Goal: Transaction & Acquisition: Book appointment/travel/reservation

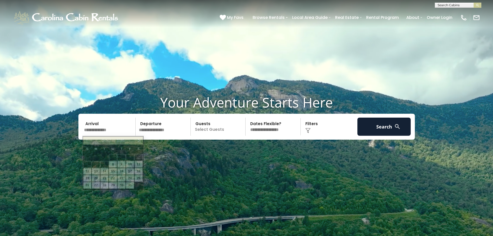
click at [106, 129] on input "text" at bounding box center [109, 126] width 54 height 18
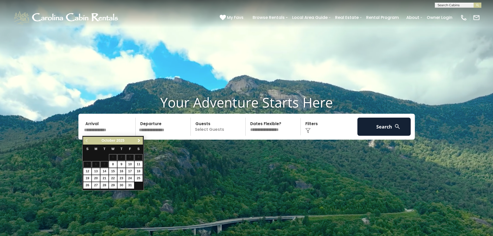
click at [140, 141] on span "Next" at bounding box center [139, 140] width 4 height 4
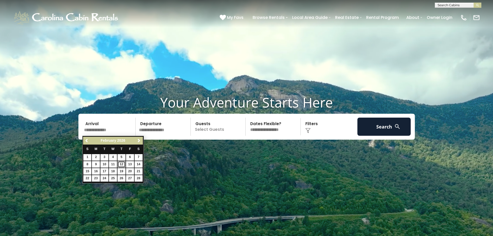
click at [121, 163] on link "12" at bounding box center [121, 164] width 8 height 6
type input "*******"
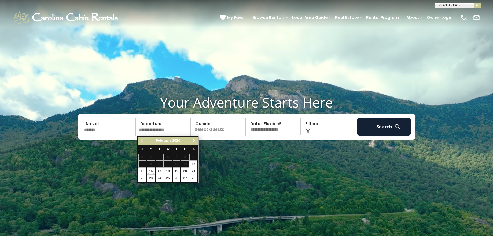
click at [150, 171] on link "16" at bounding box center [151, 171] width 8 height 6
type input "*******"
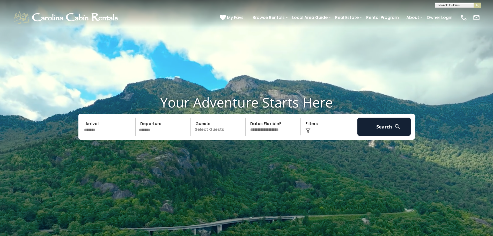
click at [212, 128] on p "Select Guests" at bounding box center [218, 126] width 53 height 18
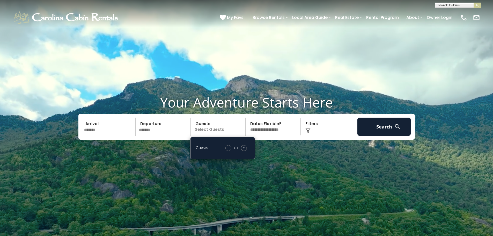
click at [242, 147] on div "+" at bounding box center [244, 148] width 6 height 6
click at [242, 148] on div "+" at bounding box center [244, 148] width 6 height 6
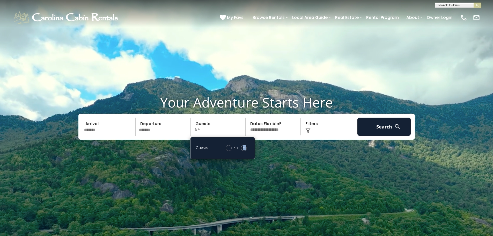
click at [242, 148] on div "+" at bounding box center [244, 148] width 6 height 6
click at [243, 148] on span "+" at bounding box center [244, 147] width 2 height 5
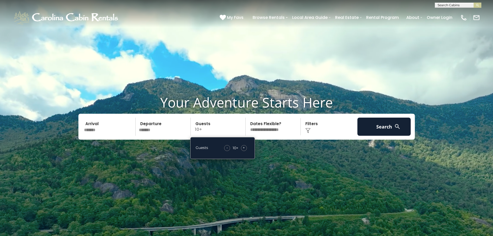
click at [242, 147] on div "+" at bounding box center [244, 148] width 6 height 6
click at [393, 127] on button "Search" at bounding box center [384, 126] width 54 height 18
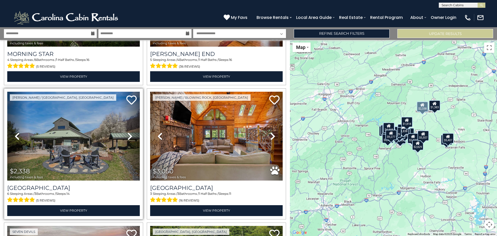
scroll to position [931, 0]
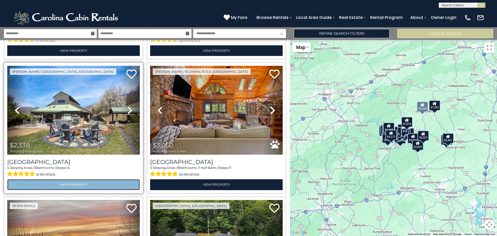
click at [51, 179] on link "View Property" at bounding box center [73, 184] width 132 height 11
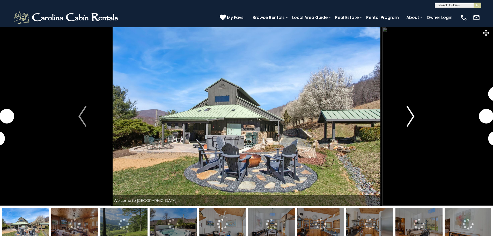
click at [410, 120] on img "Next" at bounding box center [410, 116] width 8 height 21
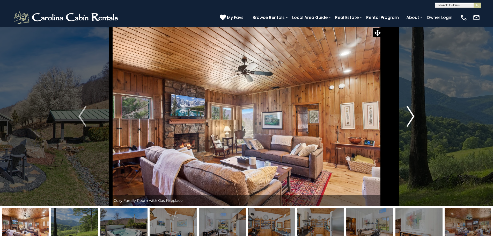
click at [409, 118] on img "Next" at bounding box center [410, 116] width 8 height 21
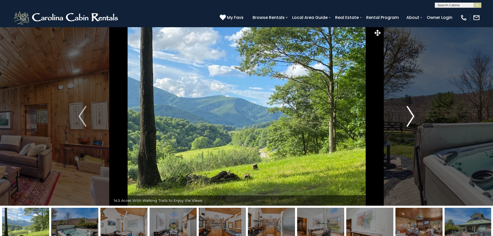
click at [409, 118] on img "Next" at bounding box center [410, 116] width 8 height 21
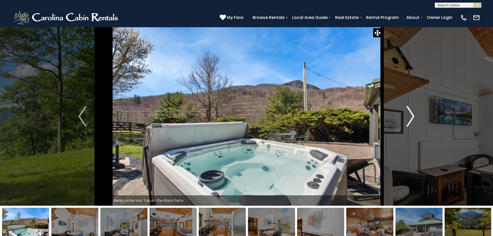
click at [413, 118] on img "Next" at bounding box center [410, 116] width 8 height 21
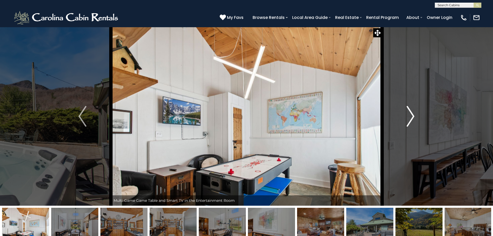
click at [411, 118] on img "Next" at bounding box center [410, 116] width 8 height 21
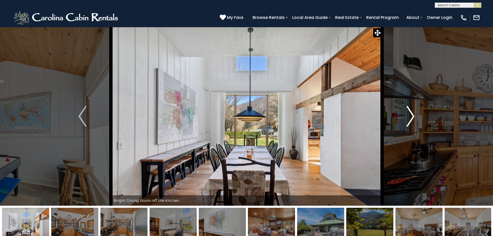
click at [411, 118] on img "Next" at bounding box center [410, 116] width 8 height 21
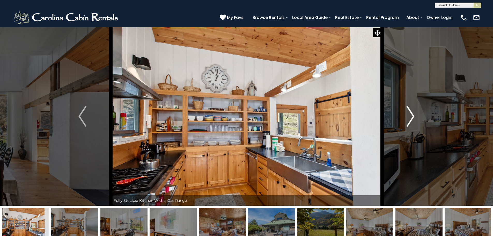
click at [411, 118] on img "Next" at bounding box center [410, 116] width 8 height 21
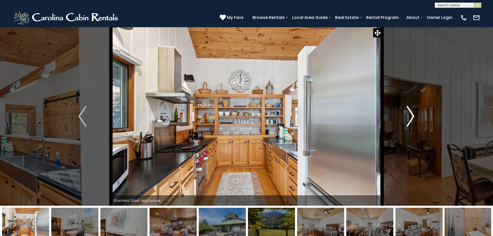
click at [411, 118] on img "Next" at bounding box center [410, 116] width 8 height 21
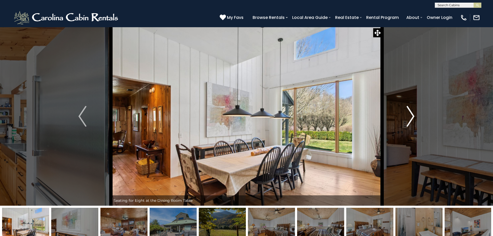
click at [411, 118] on img "Next" at bounding box center [410, 116] width 8 height 21
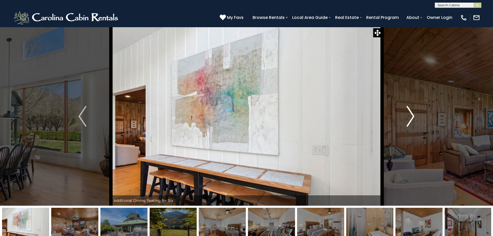
click at [411, 118] on img "Next" at bounding box center [410, 116] width 8 height 21
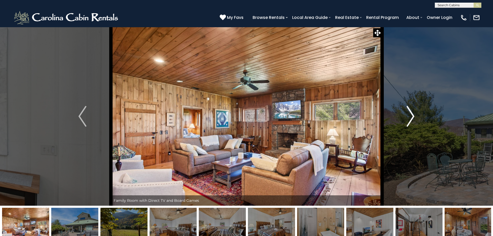
click at [411, 118] on img "Next" at bounding box center [410, 116] width 8 height 21
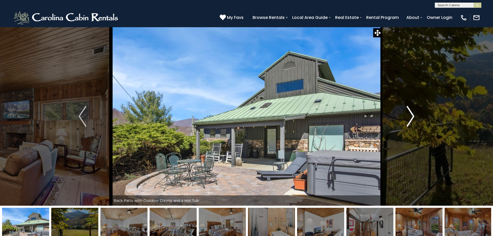
click at [411, 118] on img "Next" at bounding box center [410, 116] width 8 height 21
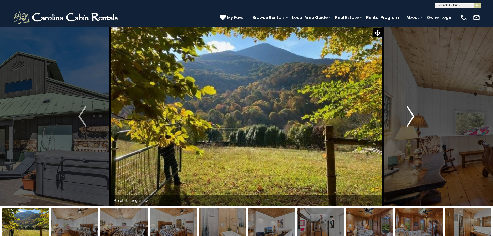
click at [411, 118] on img "Next" at bounding box center [410, 116] width 8 height 21
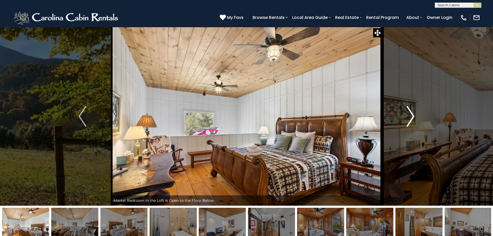
click at [411, 118] on img "Next" at bounding box center [410, 116] width 8 height 21
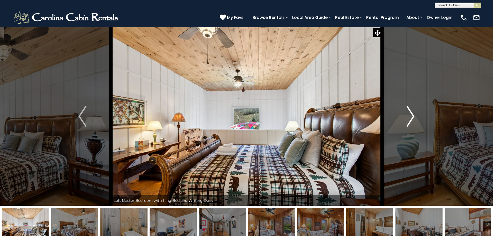
click at [411, 118] on img "Next" at bounding box center [410, 116] width 8 height 21
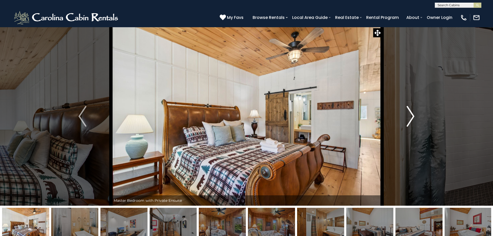
click at [411, 118] on img "Next" at bounding box center [410, 116] width 8 height 21
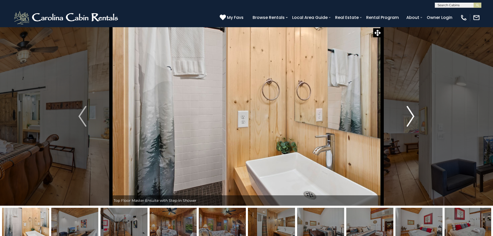
click at [411, 118] on img "Next" at bounding box center [410, 116] width 8 height 21
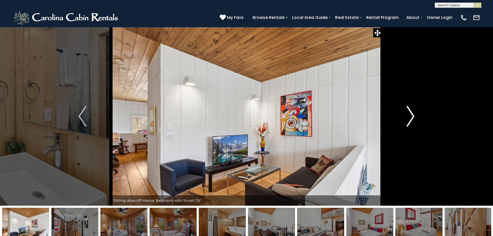
click at [411, 118] on img "Next" at bounding box center [410, 116] width 8 height 21
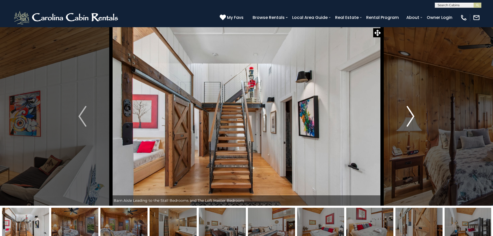
click at [411, 118] on img "Next" at bounding box center [410, 116] width 8 height 21
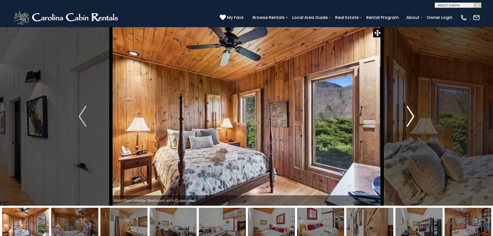
click at [411, 118] on img "Next" at bounding box center [410, 116] width 8 height 21
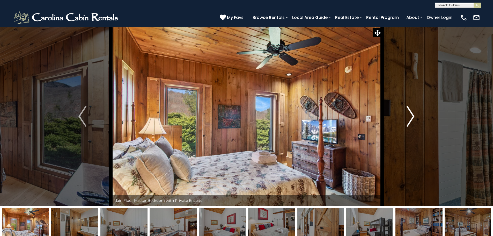
click at [411, 118] on img "Next" at bounding box center [410, 116] width 8 height 21
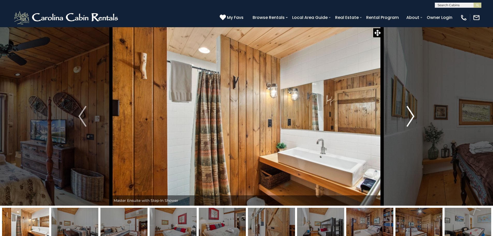
click at [411, 118] on img "Next" at bounding box center [410, 116] width 8 height 21
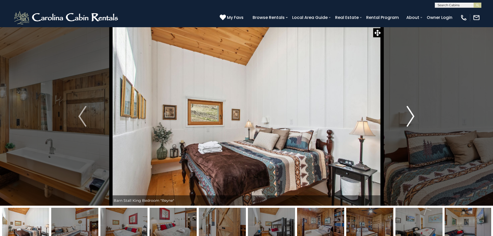
click at [411, 118] on img "Next" at bounding box center [410, 116] width 8 height 21
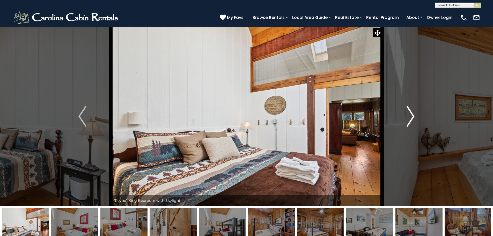
click at [411, 118] on img "Next" at bounding box center [410, 116] width 8 height 21
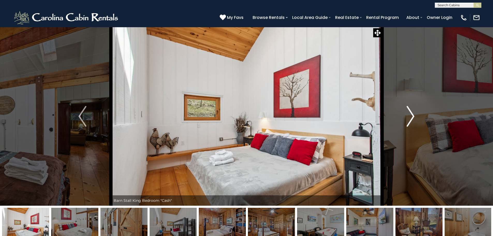
click at [411, 118] on img "Next" at bounding box center [410, 116] width 8 height 21
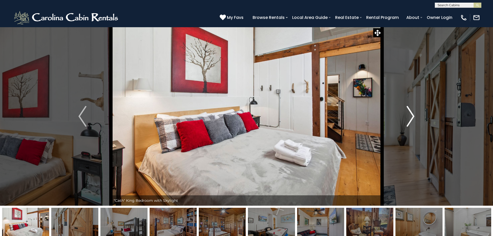
click at [411, 118] on img "Next" at bounding box center [410, 116] width 8 height 21
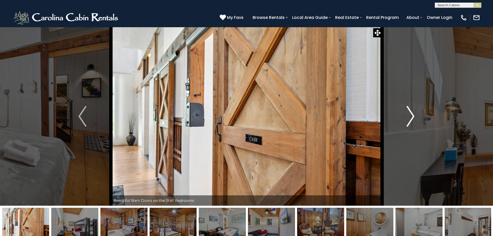
click at [411, 118] on img "Next" at bounding box center [410, 116] width 8 height 21
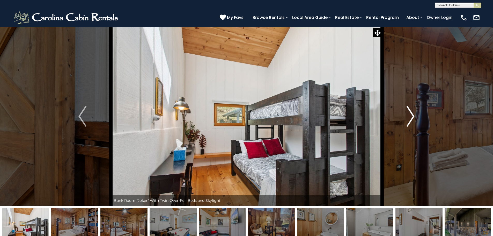
click at [411, 118] on img "Next" at bounding box center [410, 116] width 8 height 21
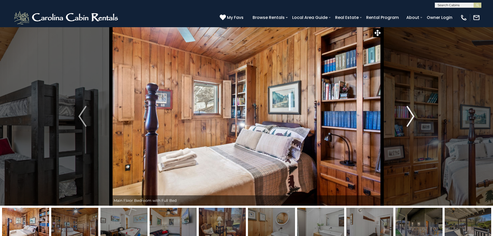
click at [411, 118] on img "Next" at bounding box center [410, 116] width 8 height 21
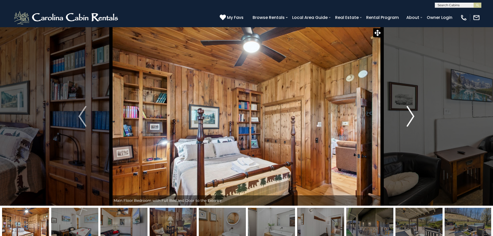
click at [411, 118] on img "Next" at bounding box center [410, 116] width 8 height 21
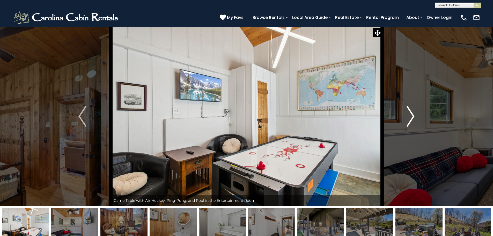
click at [411, 118] on img "Next" at bounding box center [410, 116] width 8 height 21
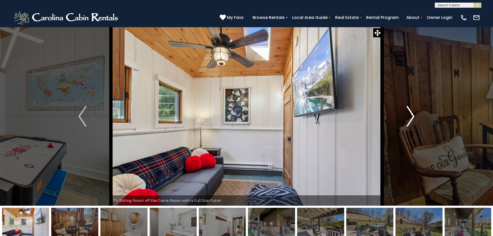
click at [411, 118] on img "Next" at bounding box center [410, 116] width 8 height 21
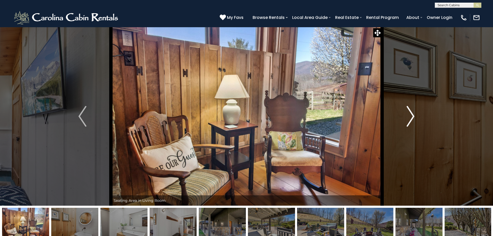
click at [411, 118] on img "Next" at bounding box center [410, 116] width 8 height 21
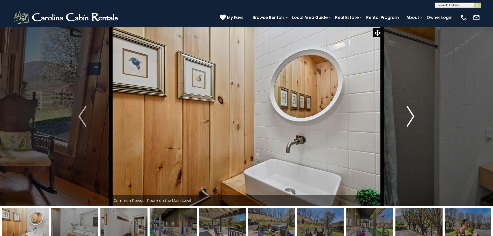
click at [411, 118] on img "Next" at bounding box center [410, 116] width 8 height 21
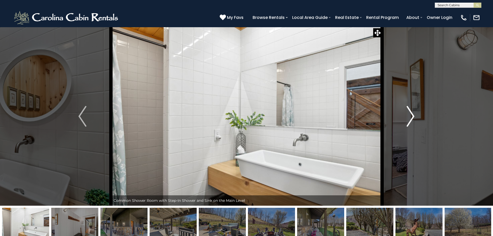
click at [411, 118] on img "Next" at bounding box center [410, 116] width 8 height 21
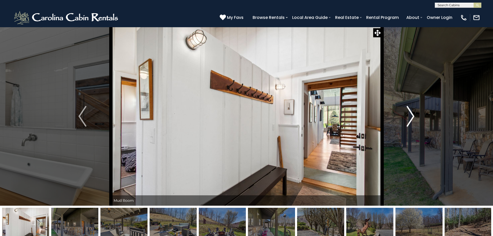
click at [411, 118] on img "Next" at bounding box center [410, 116] width 8 height 21
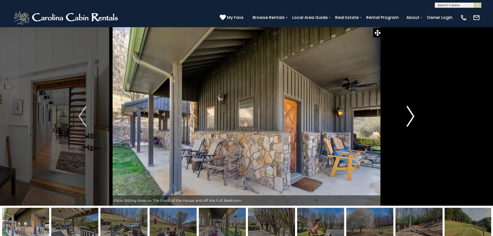
click at [411, 118] on img "Next" at bounding box center [410, 116] width 8 height 21
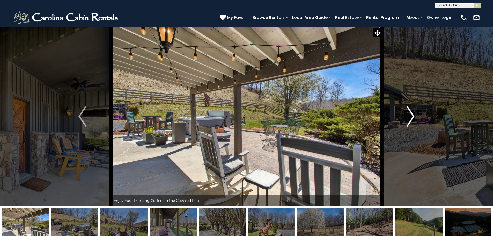
click at [411, 118] on img "Next" at bounding box center [410, 116] width 8 height 21
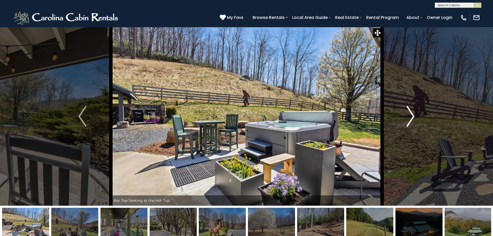
click at [411, 118] on img "Next" at bounding box center [410, 116] width 8 height 21
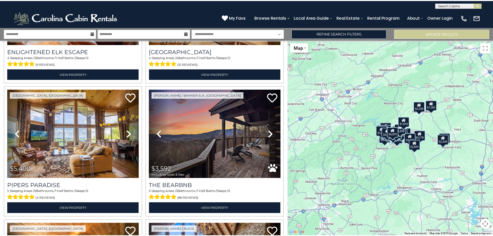
scroll to position [569, 0]
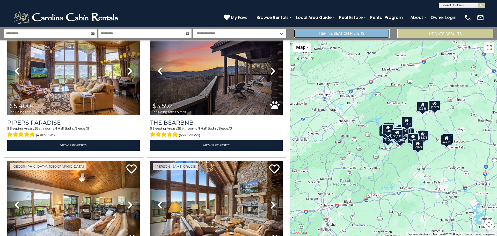
click at [351, 34] on link "Refine Search Filters" at bounding box center [342, 33] width 96 height 9
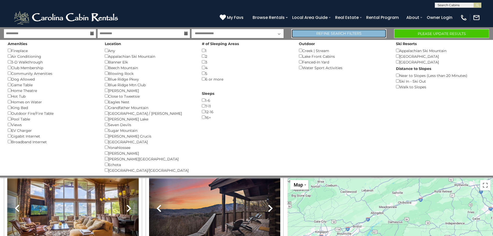
click at [334, 36] on link "Refine Search Filters" at bounding box center [338, 33] width 95 height 9
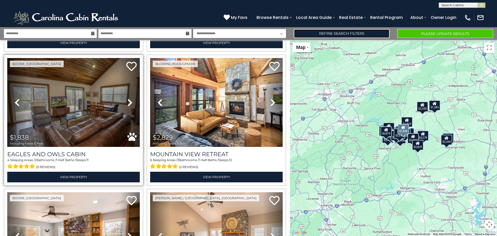
scroll to position [1474, 0]
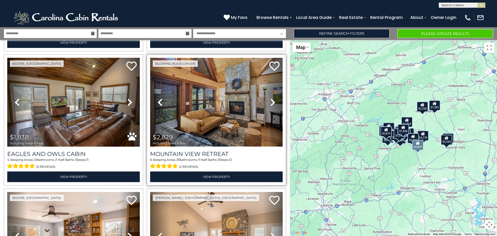
click at [203, 109] on img at bounding box center [216, 102] width 132 height 89
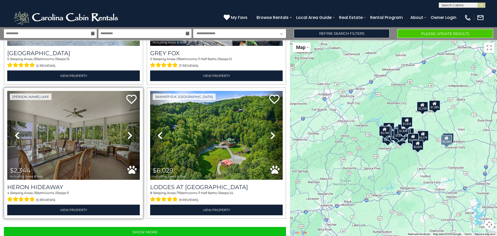
scroll to position [1844, 0]
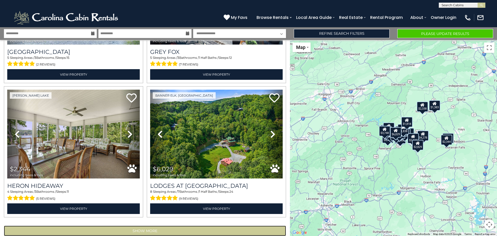
click at [155, 225] on button "Show More" at bounding box center [145, 230] width 282 height 10
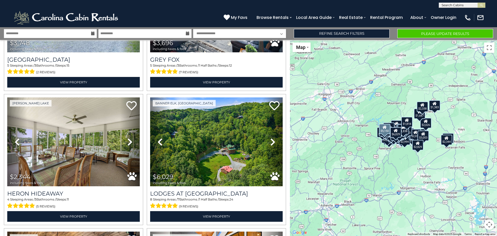
scroll to position [1844, 0]
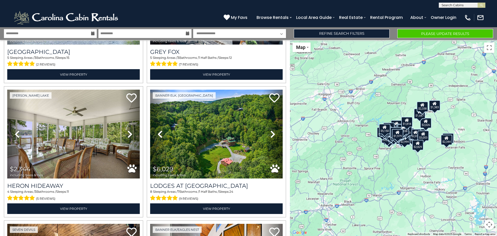
click at [488, 224] on button "Map camera controls" at bounding box center [489, 224] width 10 height 10
click at [477, 198] on button "Zoom in" at bounding box center [476, 198] width 10 height 10
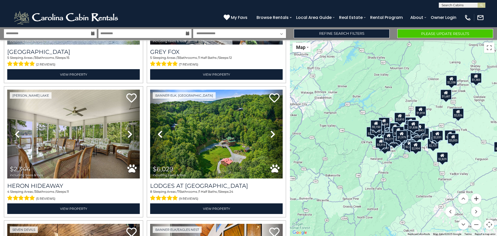
click at [477, 198] on button "Zoom in" at bounding box center [476, 198] width 10 height 10
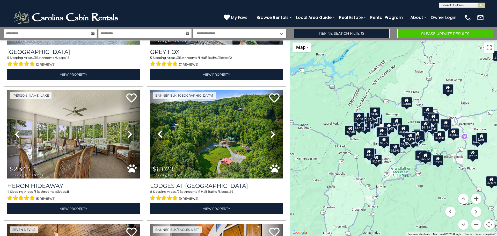
click at [477, 198] on button "Zoom in" at bounding box center [476, 198] width 10 height 10
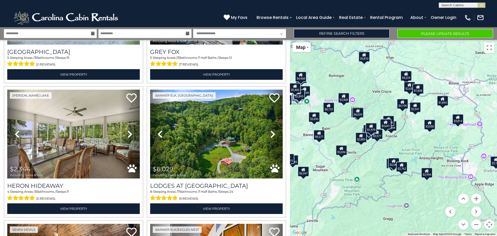
drag, startPoint x: 458, startPoint y: 162, endPoint x: 402, endPoint y: 147, distance: 57.7
click at [402, 147] on div "$8,133 $5,557 $3,018 $4,238 $5,407 $4,278 $2,445 $2,959 $5,400 $3,592 $4,468 $4…" at bounding box center [393, 138] width 207 height 196
click at [436, 36] on button "Please Update Results" at bounding box center [445, 33] width 96 height 9
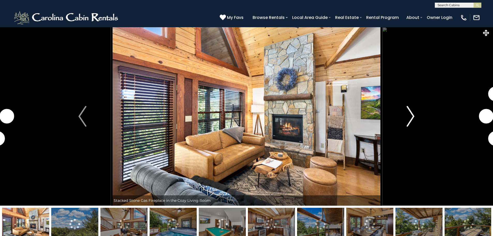
click at [411, 118] on img "Next" at bounding box center [410, 116] width 8 height 21
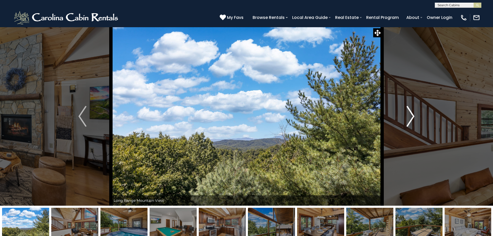
click at [411, 118] on img "Next" at bounding box center [410, 116] width 8 height 21
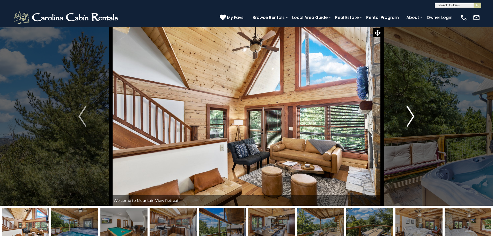
click at [410, 119] on img "Next" at bounding box center [410, 116] width 8 height 21
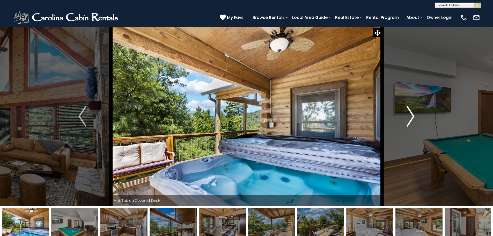
click at [410, 119] on img "Next" at bounding box center [410, 116] width 8 height 21
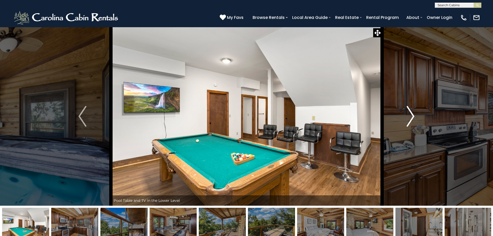
click at [410, 119] on img "Next" at bounding box center [410, 116] width 8 height 21
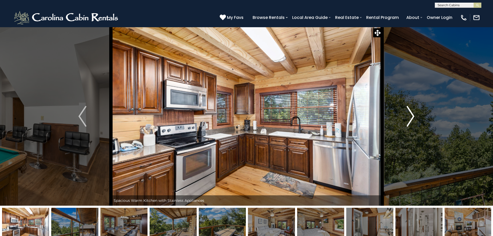
click at [410, 119] on img "Next" at bounding box center [410, 116] width 8 height 21
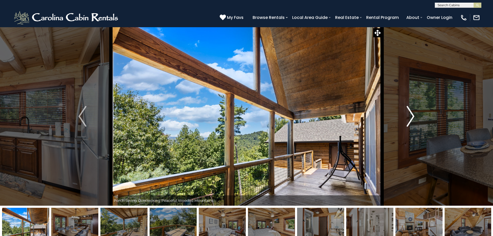
click at [410, 119] on img "Next" at bounding box center [410, 116] width 8 height 21
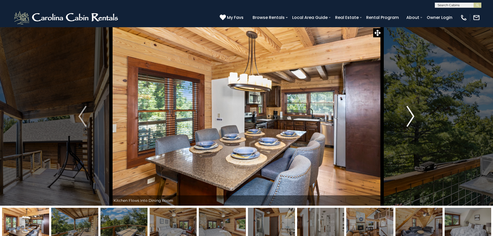
click at [410, 119] on img "Next" at bounding box center [410, 116] width 8 height 21
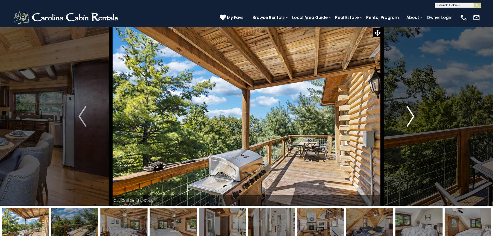
click at [410, 119] on img "Next" at bounding box center [410, 116] width 8 height 21
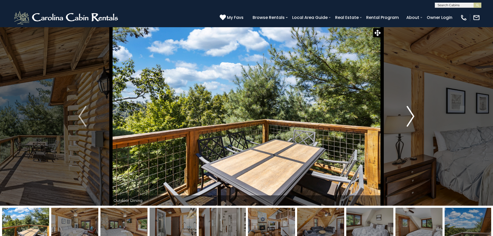
click at [410, 119] on img "Next" at bounding box center [410, 116] width 8 height 21
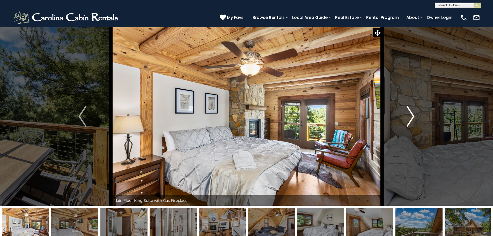
click at [410, 119] on img "Next" at bounding box center [410, 116] width 8 height 21
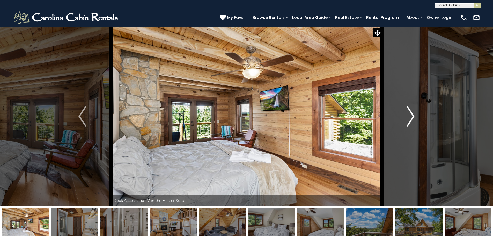
click at [410, 119] on img "Next" at bounding box center [410, 116] width 8 height 21
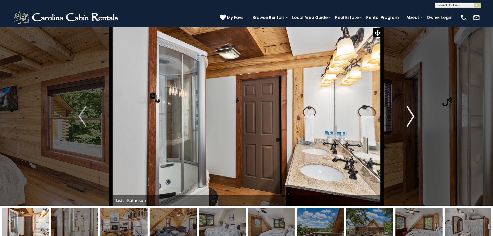
click at [410, 119] on img "Next" at bounding box center [410, 116] width 8 height 21
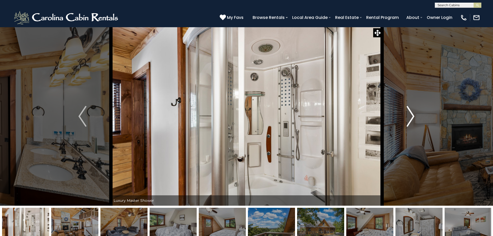
click at [410, 119] on img "Next" at bounding box center [410, 116] width 8 height 21
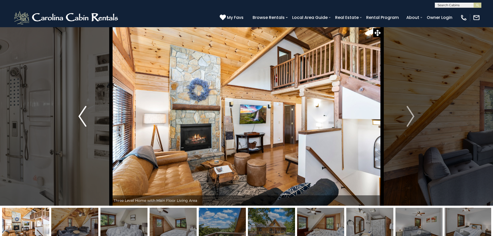
click at [82, 118] on img "Previous" at bounding box center [82, 116] width 8 height 21
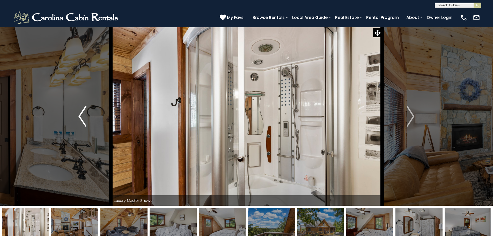
click at [82, 119] on img "Previous" at bounding box center [82, 116] width 8 height 21
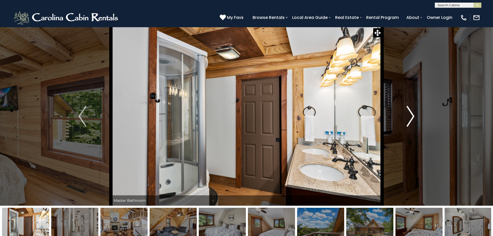
click at [410, 118] on img "Next" at bounding box center [410, 116] width 8 height 21
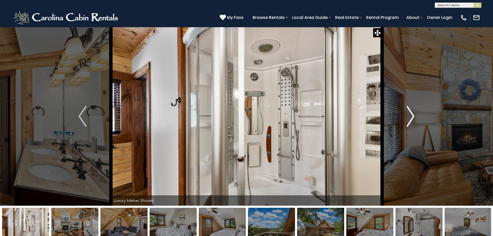
click at [412, 118] on img "Next" at bounding box center [410, 116] width 8 height 21
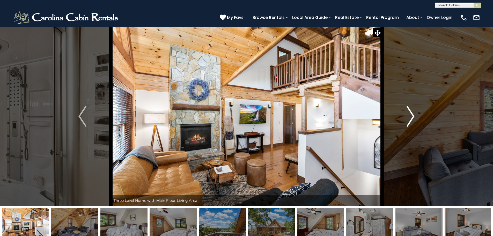
click at [412, 118] on img "Next" at bounding box center [410, 116] width 8 height 21
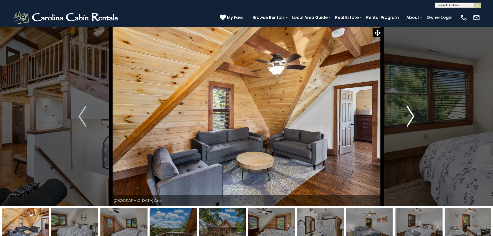
click at [412, 118] on img "Next" at bounding box center [410, 116] width 8 height 21
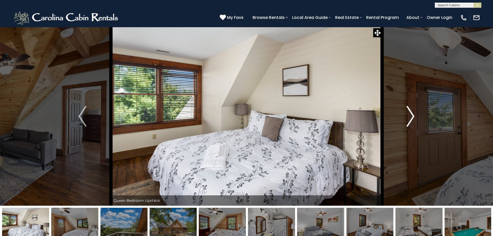
click at [412, 118] on img "Next" at bounding box center [410, 116] width 8 height 21
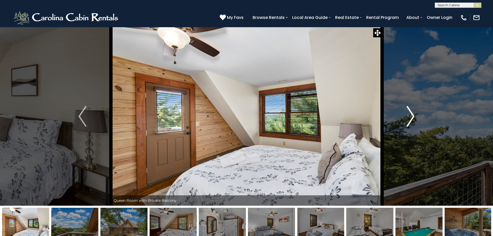
click at [412, 118] on img "Next" at bounding box center [410, 116] width 8 height 21
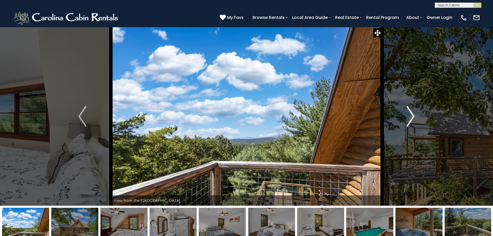
click at [412, 118] on img "Next" at bounding box center [410, 116] width 8 height 21
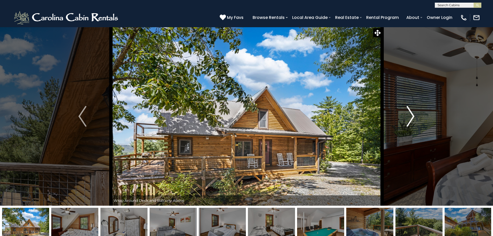
click at [412, 118] on img "Next" at bounding box center [410, 116] width 8 height 21
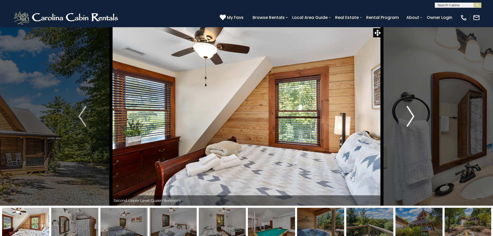
click at [412, 118] on img "Next" at bounding box center [410, 116] width 8 height 21
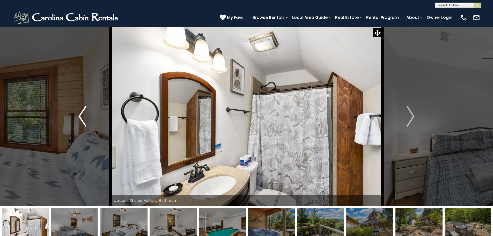
click at [81, 115] on img "Previous" at bounding box center [82, 116] width 8 height 21
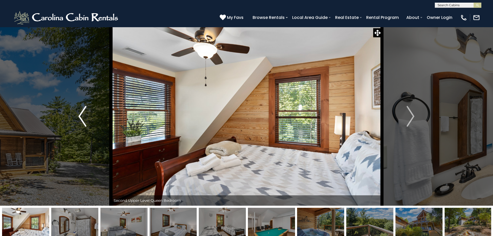
click at [81, 115] on img "Previous" at bounding box center [82, 116] width 8 height 21
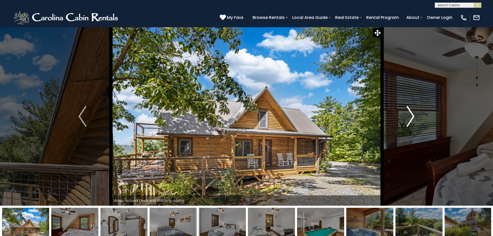
click at [414, 120] on img "Next" at bounding box center [410, 116] width 8 height 21
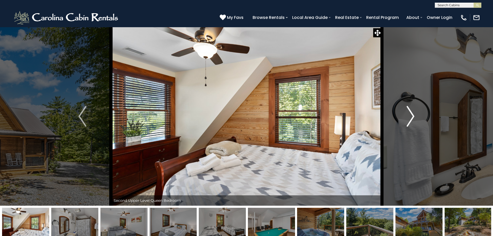
click at [413, 120] on img "Next" at bounding box center [410, 116] width 8 height 21
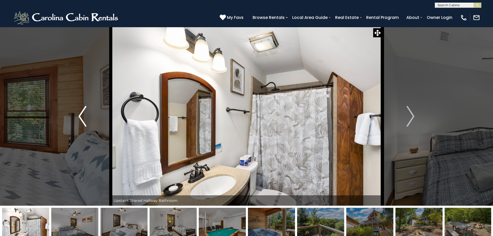
click at [77, 117] on button "Previous" at bounding box center [82, 116] width 57 height 178
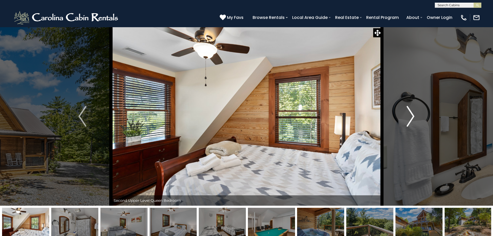
click at [409, 124] on img "Next" at bounding box center [410, 116] width 8 height 21
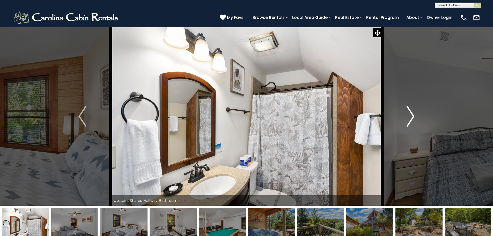
click at [409, 124] on img "Next" at bounding box center [410, 116] width 8 height 21
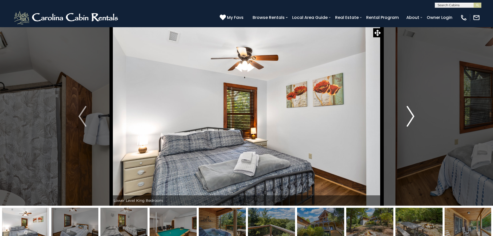
click at [409, 124] on img "Next" at bounding box center [410, 116] width 8 height 21
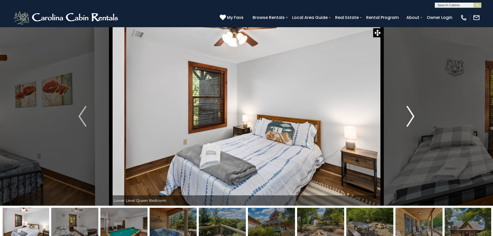
click at [409, 124] on img "Next" at bounding box center [410, 116] width 8 height 21
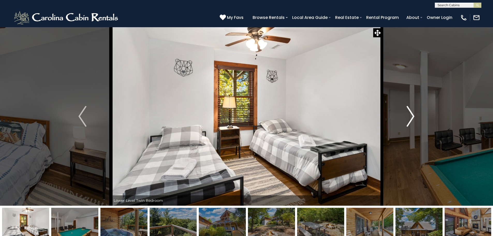
click at [409, 124] on img "Next" at bounding box center [410, 116] width 8 height 21
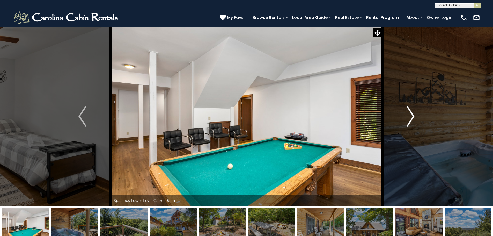
click at [409, 124] on img "Next" at bounding box center [410, 116] width 8 height 21
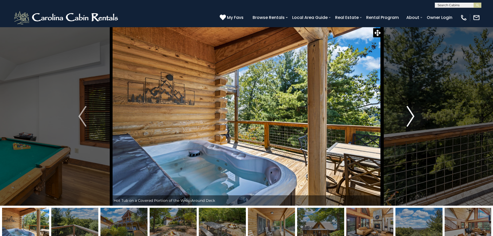
click at [409, 124] on img "Next" at bounding box center [410, 116] width 8 height 21
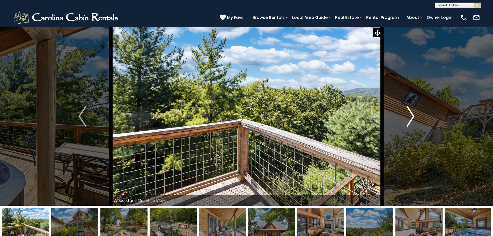
click at [409, 124] on img "Next" at bounding box center [410, 116] width 8 height 21
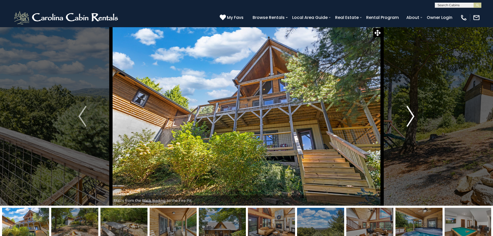
click at [409, 124] on img "Next" at bounding box center [410, 116] width 8 height 21
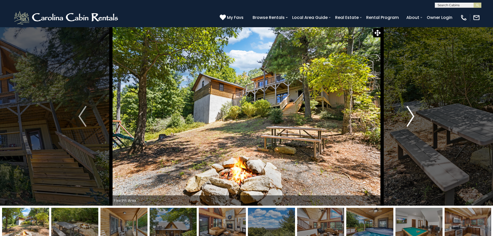
click at [409, 124] on img "Next" at bounding box center [410, 116] width 8 height 21
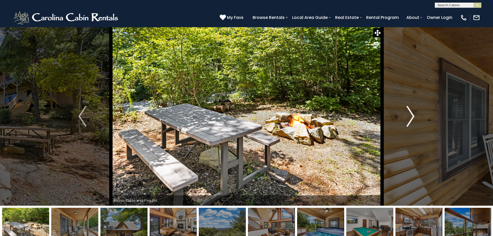
click at [409, 124] on img "Next" at bounding box center [410, 116] width 8 height 21
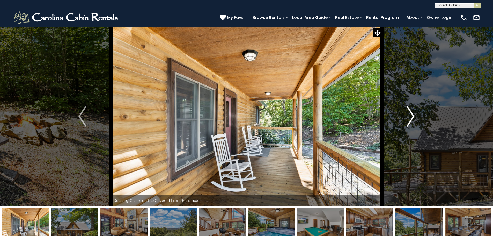
click at [409, 124] on img "Next" at bounding box center [410, 116] width 8 height 21
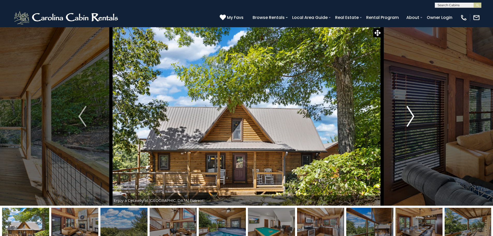
click at [409, 124] on img "Next" at bounding box center [410, 116] width 8 height 21
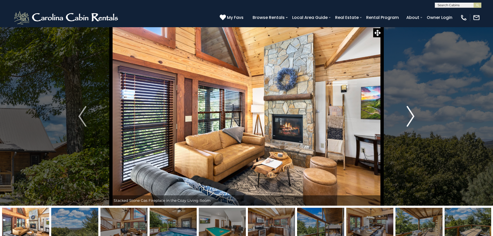
click at [409, 124] on img "Next" at bounding box center [410, 116] width 8 height 21
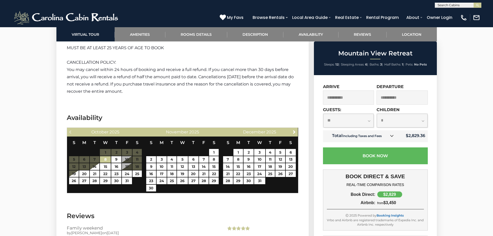
scroll to position [905, 0]
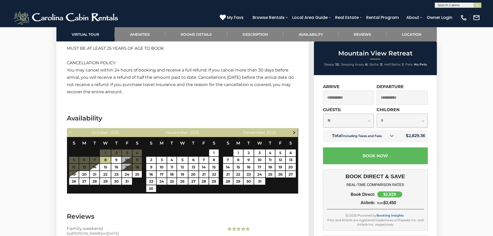
click at [294, 131] on span "Next" at bounding box center [294, 132] width 4 height 4
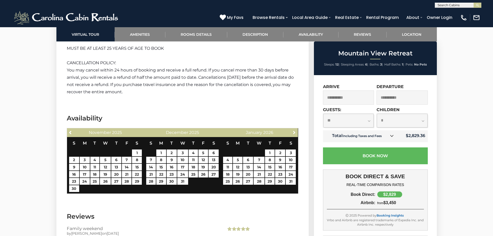
click at [294, 131] on span "Next" at bounding box center [294, 132] width 4 height 4
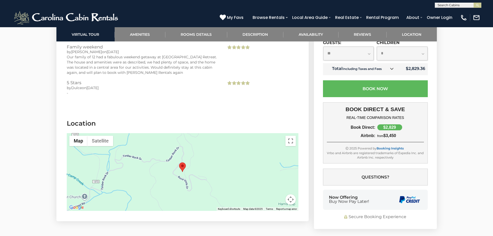
scroll to position [1086, 0]
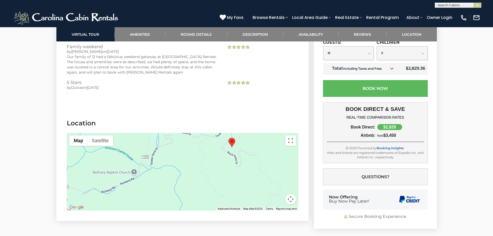
drag, startPoint x: 152, startPoint y: 181, endPoint x: 202, endPoint y: 157, distance: 56.0
click at [202, 157] on div at bounding box center [183, 172] width 232 height 78
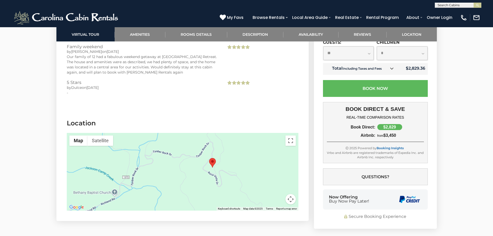
drag, startPoint x: 200, startPoint y: 167, endPoint x: 180, endPoint y: 189, distance: 29.3
click at [180, 189] on div at bounding box center [183, 172] width 232 height 78
click at [187, 189] on div at bounding box center [183, 172] width 232 height 78
click at [290, 198] on button "Map camera controls" at bounding box center [290, 199] width 10 height 10
click at [276, 199] on button "Zoom out" at bounding box center [277, 199] width 10 height 10
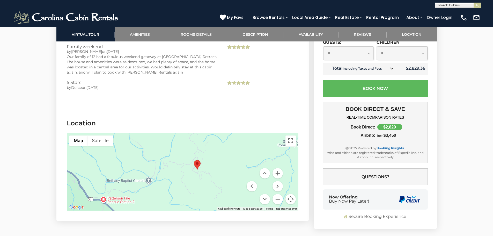
click at [277, 200] on button "Zoom out" at bounding box center [277, 199] width 10 height 10
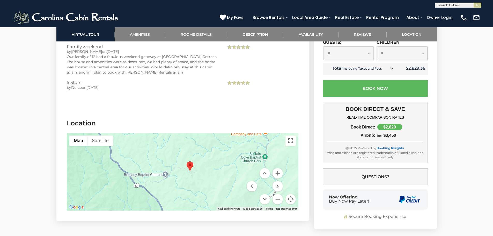
click at [277, 200] on button "Zoom out" at bounding box center [277, 199] width 10 height 10
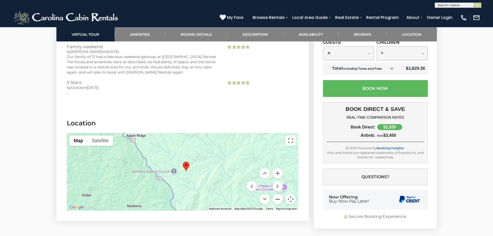
click at [277, 200] on button "Zoom out" at bounding box center [277, 199] width 10 height 10
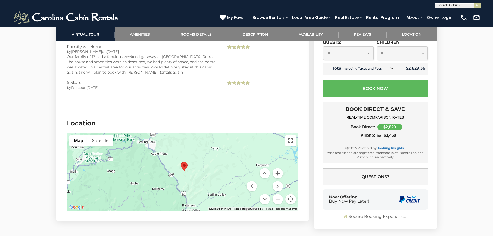
click at [277, 200] on button "Zoom out" at bounding box center [277, 199] width 10 height 10
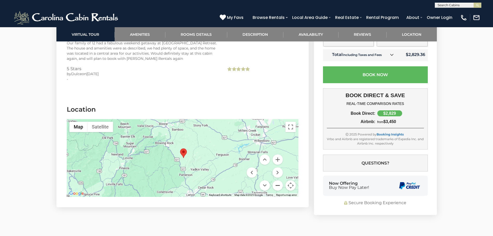
scroll to position [1138, 0]
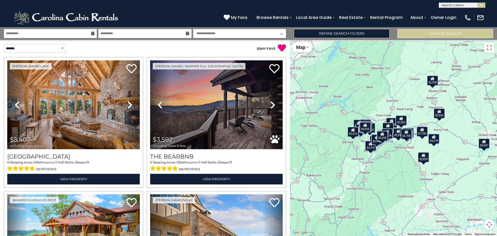
click at [487, 224] on button "Map camera controls" at bounding box center [489, 224] width 10 height 10
click at [477, 197] on button "Zoom in" at bounding box center [476, 198] width 10 height 10
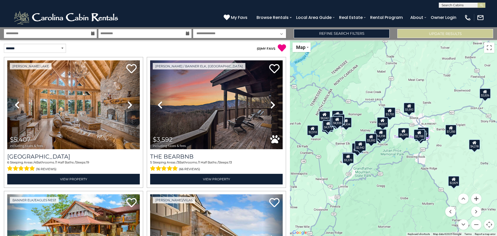
click at [477, 197] on button "Zoom in" at bounding box center [476, 198] width 10 height 10
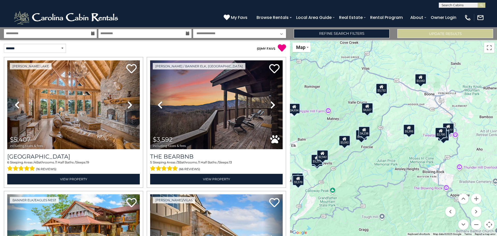
drag, startPoint x: 444, startPoint y: 192, endPoint x: 439, endPoint y: 188, distance: 6.4
click at [439, 188] on div "$5,407 $3,592 $6,874 $3,732 $5,395 $8,042 $3,477 $6,579 $4,972 $7,250 $4,027 $4…" at bounding box center [393, 138] width 207 height 196
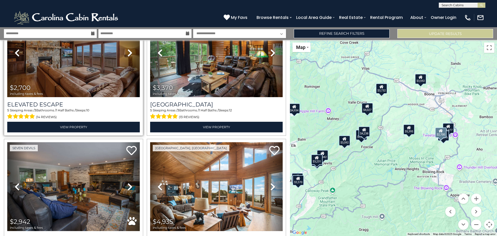
scroll to position [1844, 0]
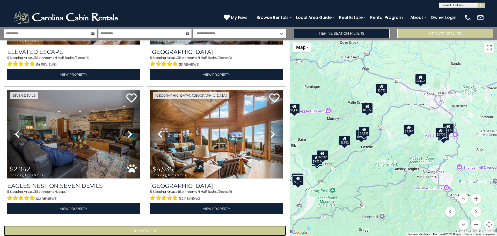
click at [110, 225] on button "Show More" at bounding box center [145, 230] width 282 height 10
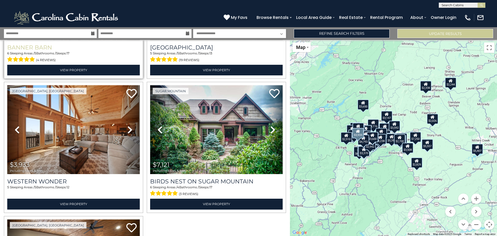
scroll to position [3078, 0]
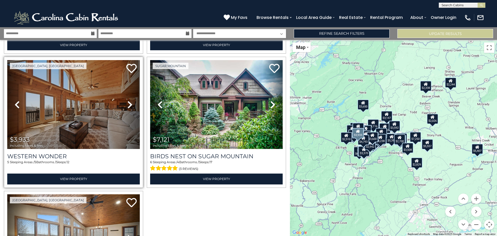
click at [129, 100] on icon at bounding box center [129, 104] width 5 height 8
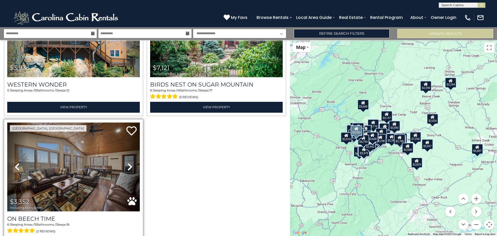
scroll to position [3155, 0]
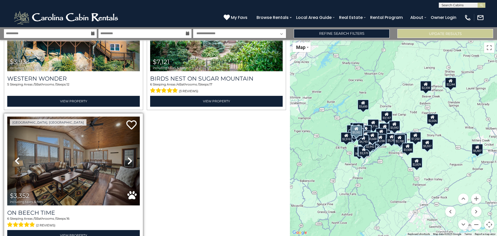
click at [128, 156] on icon at bounding box center [129, 160] width 5 height 8
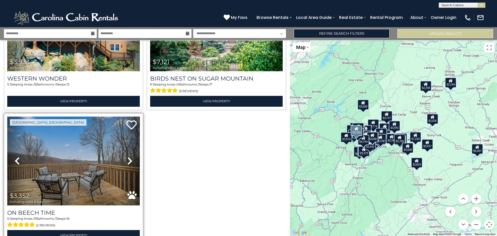
click at [128, 156] on icon at bounding box center [129, 160] width 5 height 8
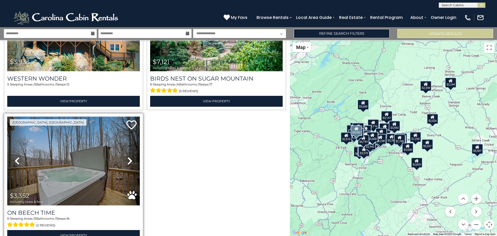
click at [128, 156] on icon at bounding box center [129, 160] width 5 height 8
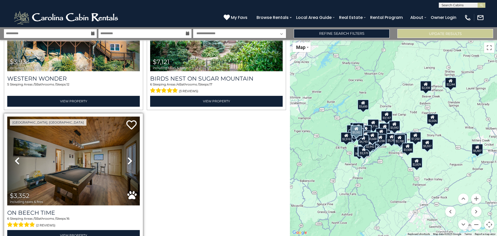
click at [128, 156] on icon at bounding box center [129, 160] width 5 height 8
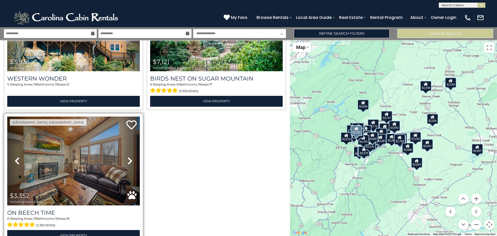
click at [128, 156] on icon at bounding box center [129, 160] width 5 height 8
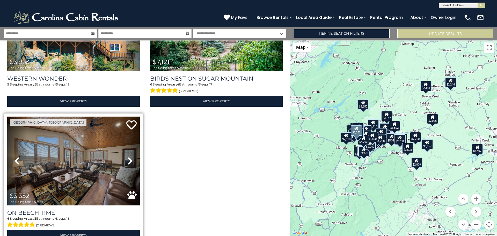
click at [128, 156] on icon at bounding box center [129, 160] width 5 height 8
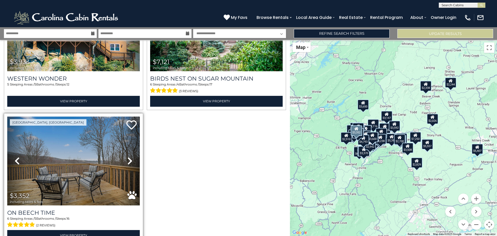
click at [128, 156] on icon at bounding box center [129, 160] width 5 height 8
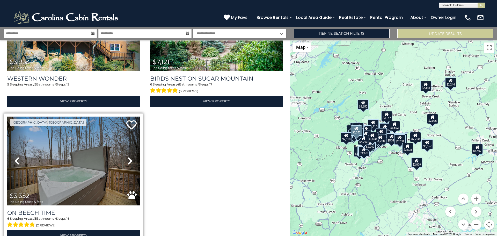
click at [128, 156] on icon at bounding box center [129, 160] width 5 height 8
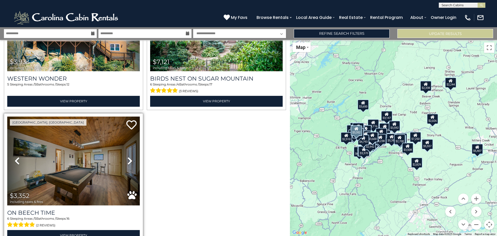
click at [128, 156] on icon at bounding box center [129, 160] width 5 height 8
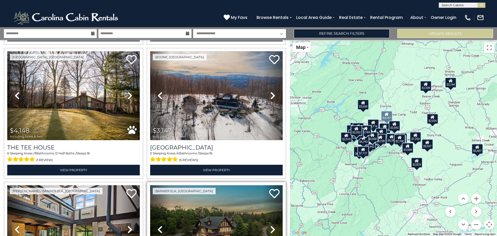
scroll to position [2767, 0]
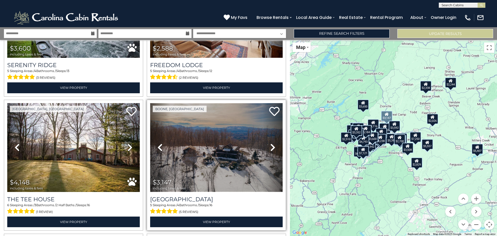
click at [210, 124] on img at bounding box center [216, 147] width 132 height 89
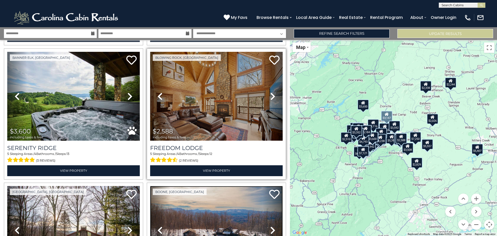
scroll to position [2664, 0]
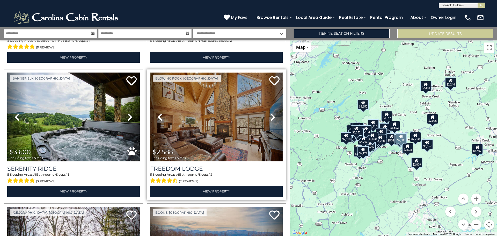
click at [211, 100] on img at bounding box center [216, 116] width 132 height 89
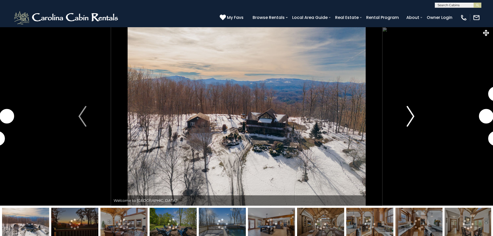
click at [411, 116] on img "Next" at bounding box center [410, 116] width 8 height 21
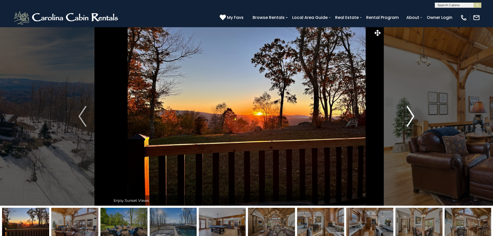
click at [409, 118] on img "Next" at bounding box center [410, 116] width 8 height 21
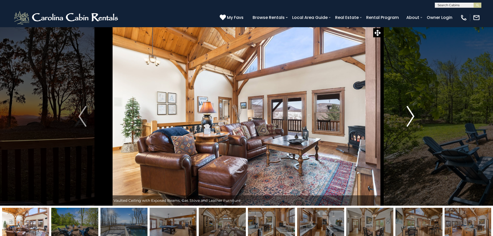
click at [409, 119] on img "Next" at bounding box center [410, 116] width 8 height 21
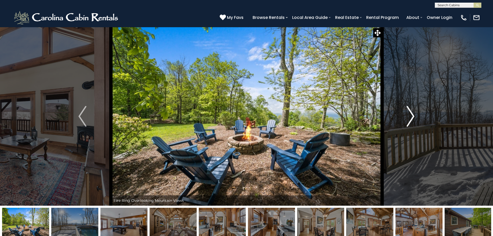
click at [409, 119] on img "Next" at bounding box center [410, 116] width 8 height 21
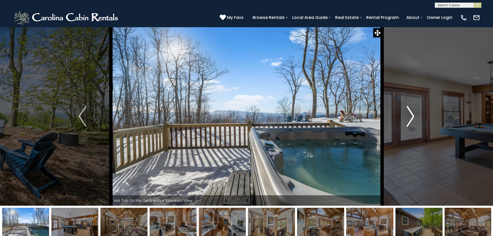
click at [409, 119] on img "Next" at bounding box center [410, 116] width 8 height 21
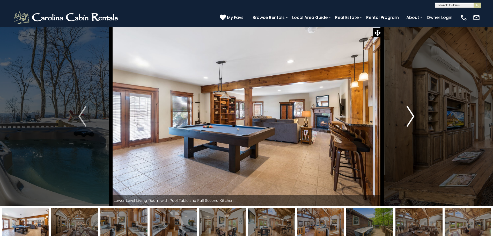
click at [409, 119] on img "Next" at bounding box center [410, 116] width 8 height 21
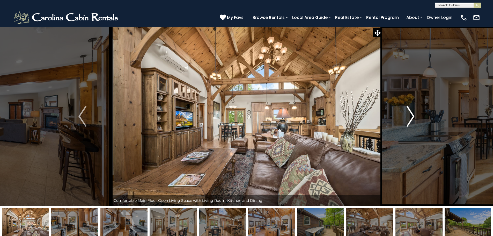
click at [409, 119] on img "Next" at bounding box center [410, 116] width 8 height 21
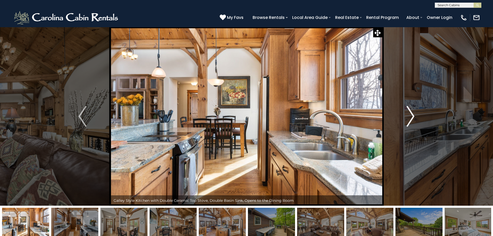
click at [409, 119] on img "Next" at bounding box center [410, 116] width 8 height 21
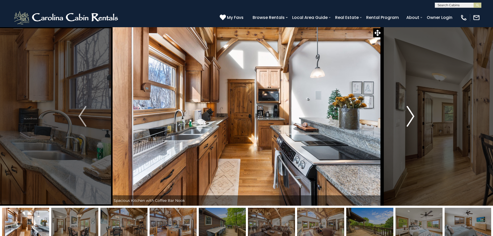
click at [409, 119] on img "Next" at bounding box center [410, 116] width 8 height 21
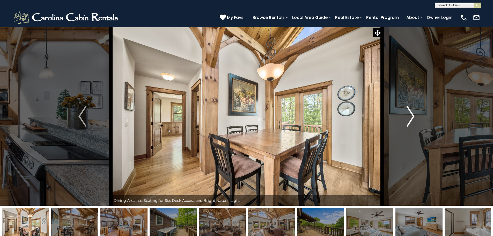
click at [409, 119] on img "Next" at bounding box center [410, 116] width 8 height 21
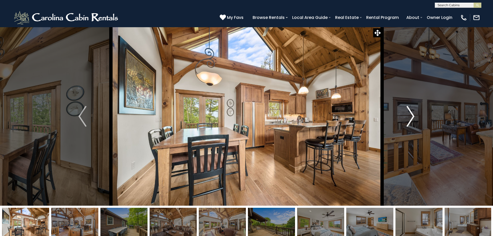
click at [409, 119] on img "Next" at bounding box center [410, 116] width 8 height 21
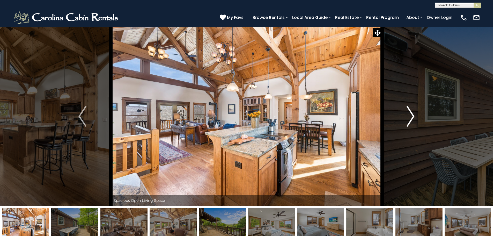
click at [409, 119] on img "Next" at bounding box center [410, 116] width 8 height 21
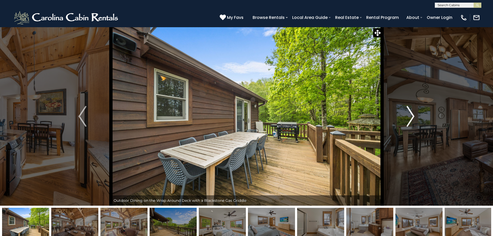
click at [409, 119] on img "Next" at bounding box center [410, 116] width 8 height 21
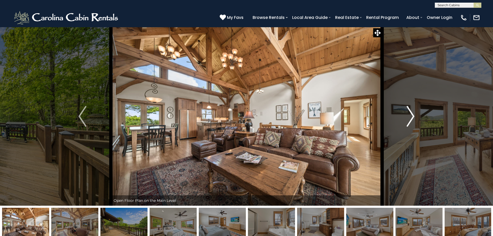
click at [409, 119] on img "Next" at bounding box center [410, 116] width 8 height 21
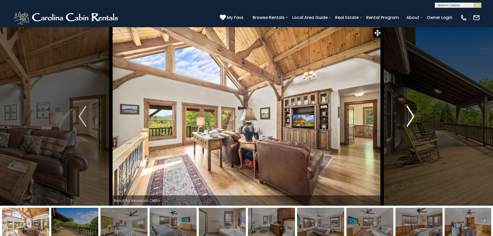
click at [409, 119] on img "Next" at bounding box center [410, 116] width 8 height 21
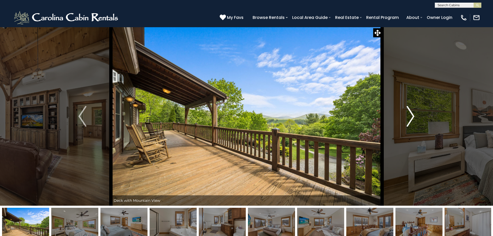
click at [409, 119] on img "Next" at bounding box center [410, 116] width 8 height 21
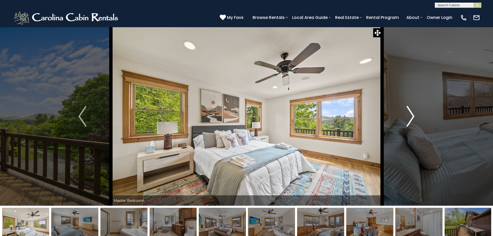
click at [409, 119] on img "Next" at bounding box center [410, 116] width 8 height 21
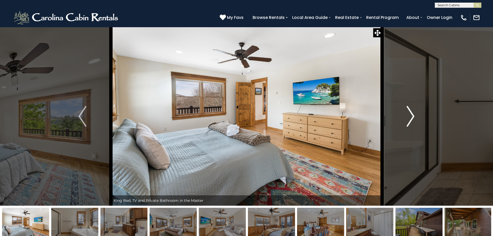
click at [409, 119] on img "Next" at bounding box center [410, 116] width 8 height 21
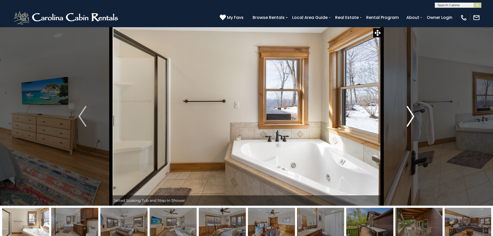
click at [409, 119] on img "Next" at bounding box center [410, 116] width 8 height 21
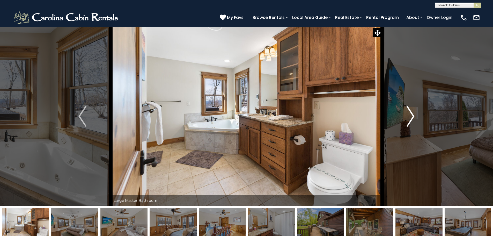
click at [409, 119] on img "Next" at bounding box center [410, 116] width 8 height 21
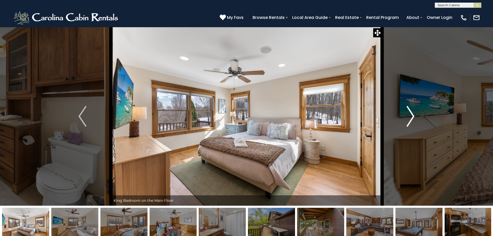
click at [409, 119] on img "Next" at bounding box center [410, 116] width 8 height 21
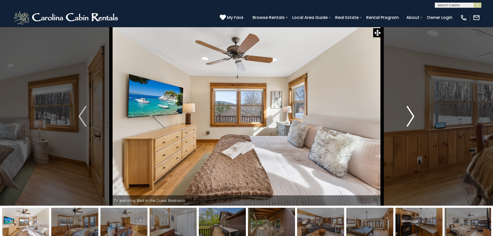
click at [409, 119] on img "Next" at bounding box center [410, 116] width 8 height 21
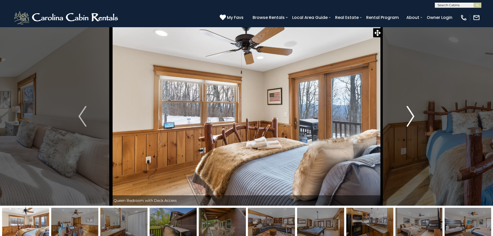
click at [409, 119] on img "Next" at bounding box center [410, 116] width 8 height 21
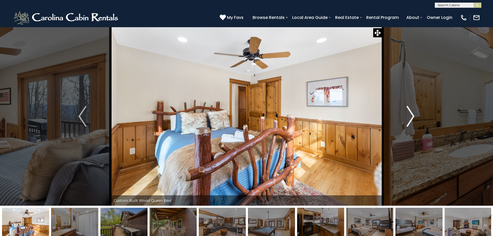
click at [409, 120] on img "Next" at bounding box center [410, 116] width 8 height 21
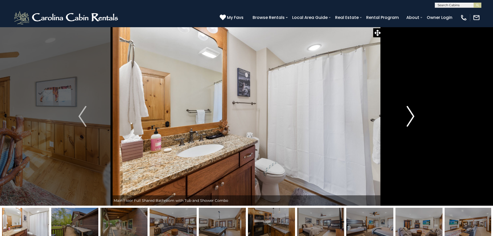
click at [409, 120] on img "Next" at bounding box center [410, 116] width 8 height 21
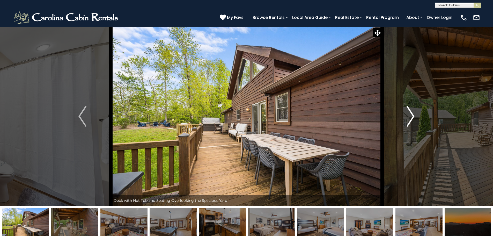
click at [409, 120] on img "Next" at bounding box center [410, 116] width 8 height 21
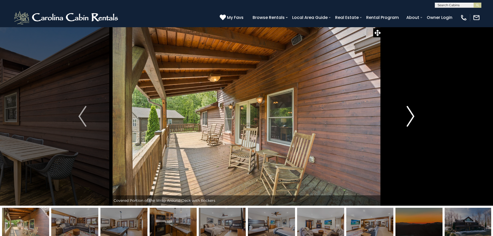
click at [409, 120] on img "Next" at bounding box center [410, 116] width 8 height 21
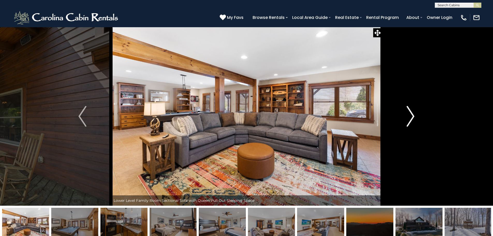
click at [409, 120] on img "Next" at bounding box center [410, 116] width 8 height 21
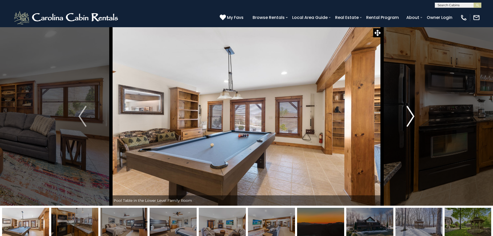
click at [409, 120] on img "Next" at bounding box center [410, 116] width 8 height 21
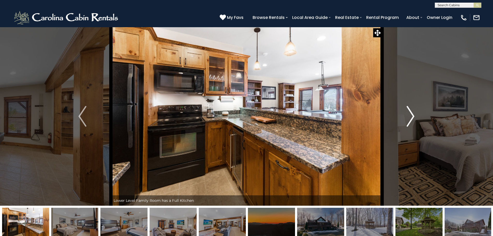
click at [409, 120] on img "Next" at bounding box center [410, 116] width 8 height 21
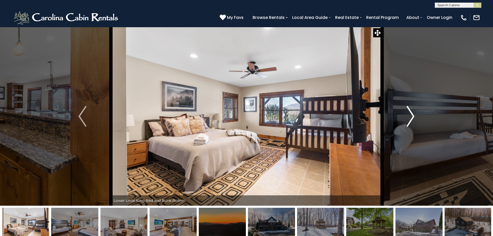
click at [409, 120] on img "Next" at bounding box center [410, 116] width 8 height 21
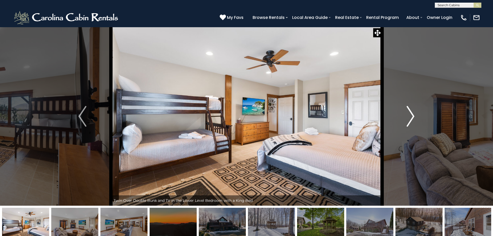
click at [409, 119] on img "Next" at bounding box center [410, 116] width 8 height 21
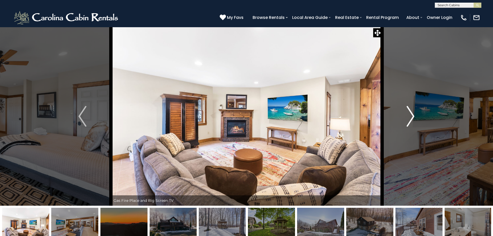
click at [410, 118] on img "Next" at bounding box center [410, 116] width 8 height 21
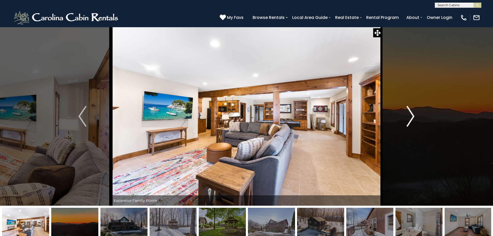
click at [410, 118] on img "Next" at bounding box center [410, 116] width 8 height 21
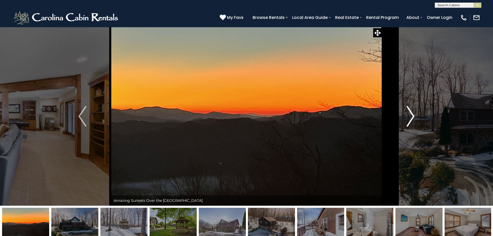
click at [410, 120] on img "Next" at bounding box center [410, 116] width 8 height 21
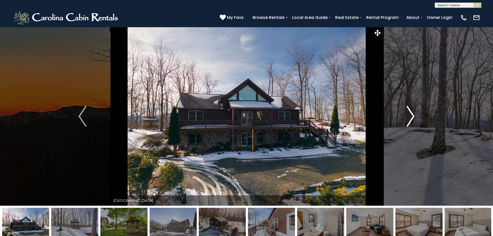
click at [410, 120] on img "Next" at bounding box center [410, 116] width 8 height 21
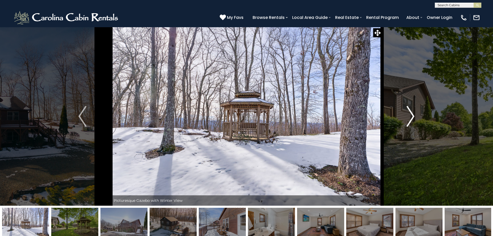
click at [410, 120] on img "Next" at bounding box center [410, 116] width 8 height 21
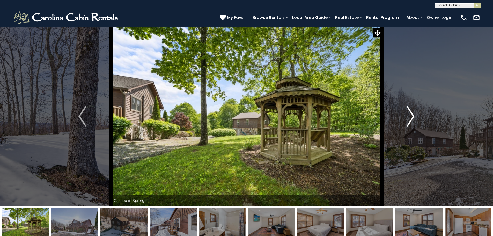
click at [410, 120] on img "Next" at bounding box center [410, 116] width 8 height 21
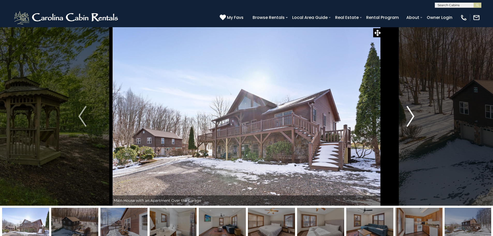
click at [409, 121] on img "Next" at bounding box center [410, 116] width 8 height 21
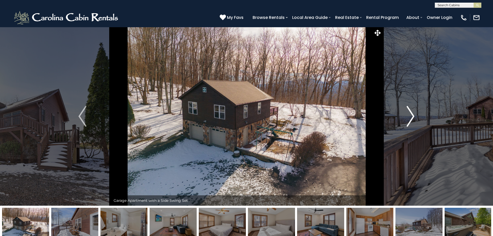
click at [409, 121] on img "Next" at bounding box center [410, 116] width 8 height 21
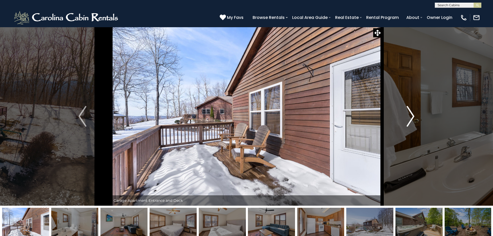
click at [409, 121] on img "Next" at bounding box center [410, 116] width 8 height 21
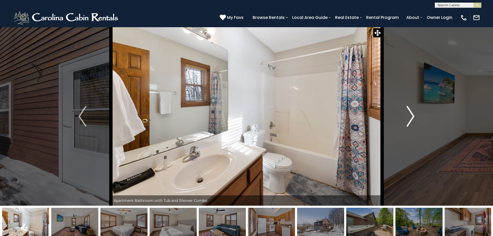
click at [409, 121] on img "Next" at bounding box center [410, 116] width 8 height 21
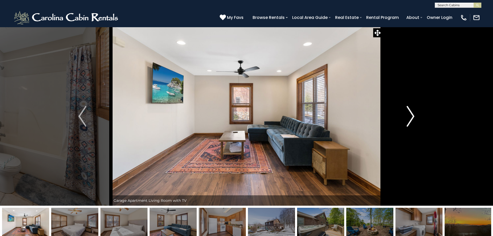
click at [409, 121] on img "Next" at bounding box center [410, 116] width 8 height 21
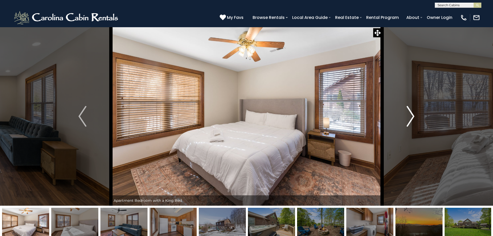
click at [409, 121] on img "Next" at bounding box center [410, 116] width 8 height 21
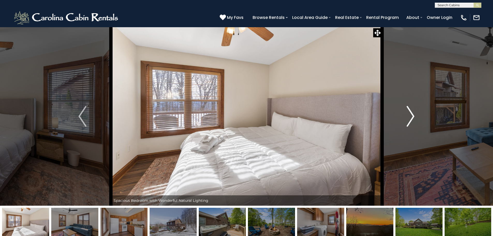
click at [409, 121] on img "Next" at bounding box center [410, 116] width 8 height 21
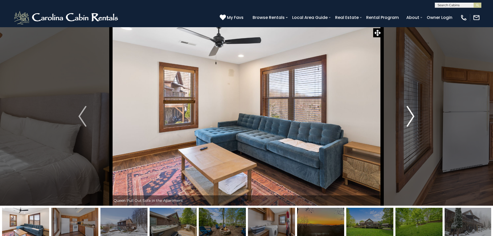
click at [409, 121] on img "Next" at bounding box center [410, 116] width 8 height 21
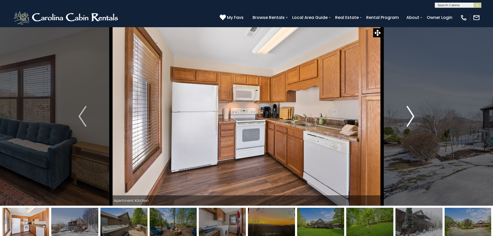
click at [409, 121] on img "Next" at bounding box center [410, 116] width 8 height 21
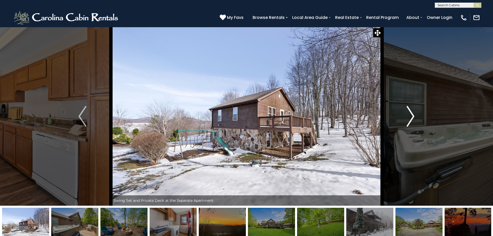
click at [409, 121] on img "Next" at bounding box center [410, 116] width 8 height 21
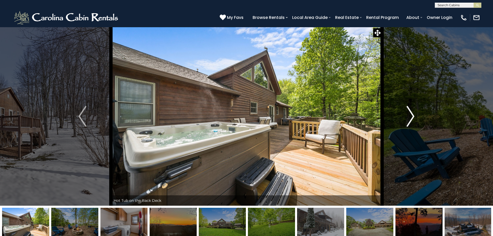
click at [409, 121] on img "Next" at bounding box center [410, 116] width 8 height 21
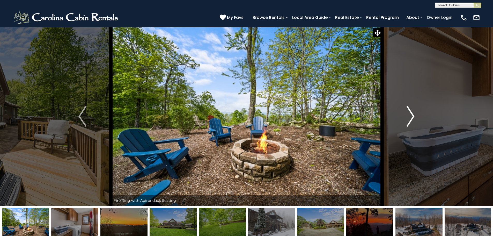
click at [409, 121] on img "Next" at bounding box center [410, 116] width 8 height 21
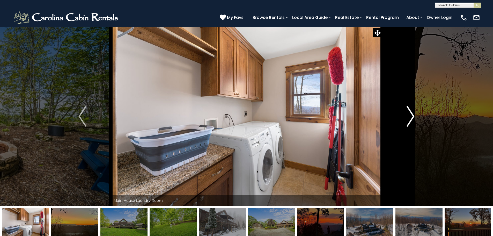
click at [409, 121] on img "Next" at bounding box center [410, 116] width 8 height 21
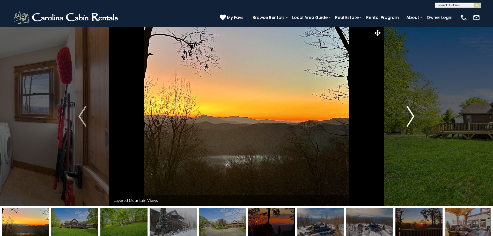
click at [409, 121] on img "Next" at bounding box center [410, 116] width 8 height 21
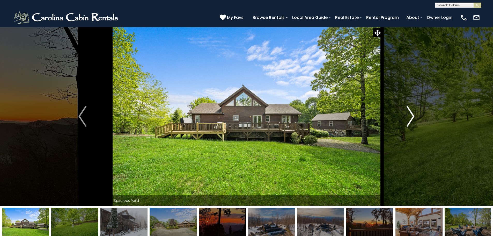
click at [409, 121] on img "Next" at bounding box center [410, 116] width 8 height 21
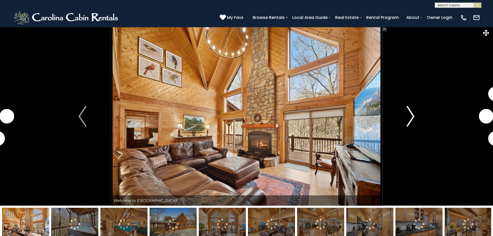
click at [412, 117] on img "Next" at bounding box center [410, 116] width 8 height 21
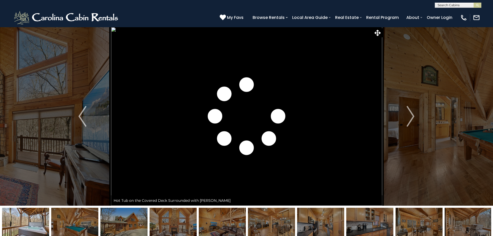
click at [136, 107] on img at bounding box center [246, 116] width 271 height 178
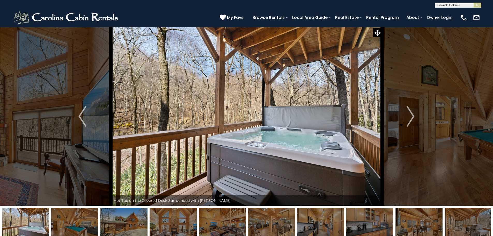
click at [29, 220] on img at bounding box center [25, 223] width 47 height 32
click at [410, 120] on img "Next" at bounding box center [410, 116] width 8 height 21
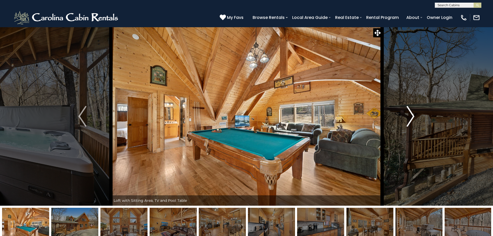
click at [410, 120] on img "Next" at bounding box center [410, 116] width 8 height 21
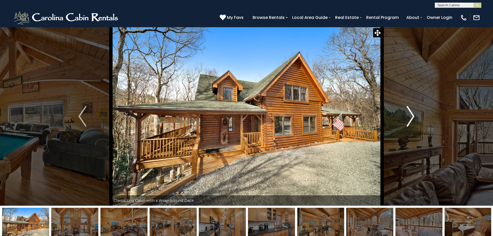
click at [410, 120] on img "Next" at bounding box center [410, 116] width 8 height 21
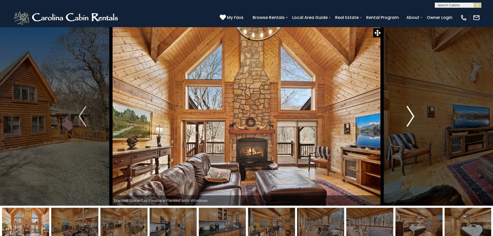
click at [410, 120] on img "Next" at bounding box center [410, 116] width 8 height 21
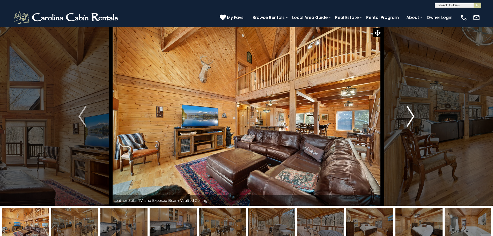
click at [410, 120] on img "Next" at bounding box center [410, 116] width 8 height 21
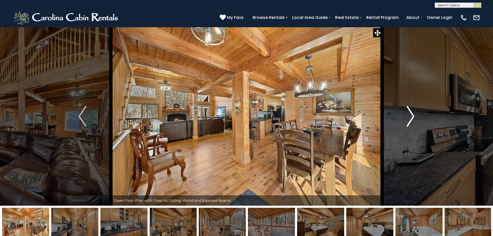
click at [410, 120] on img "Next" at bounding box center [410, 116] width 8 height 21
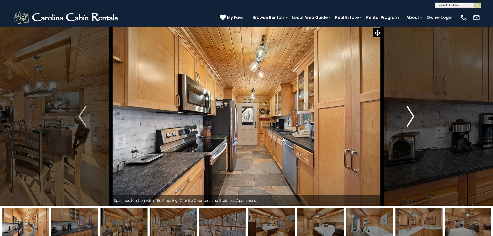
click at [410, 120] on img "Next" at bounding box center [410, 116] width 8 height 21
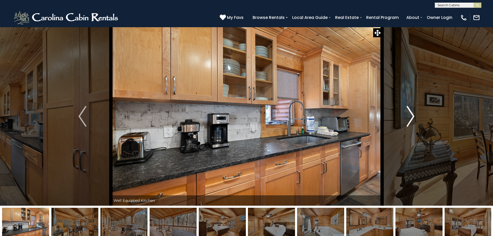
click at [410, 120] on img "Next" at bounding box center [410, 116] width 8 height 21
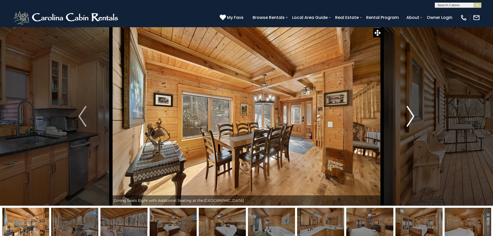
click at [410, 120] on img "Next" at bounding box center [410, 116] width 8 height 21
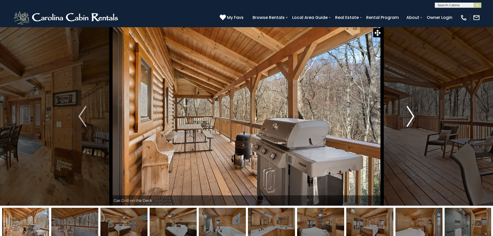
click at [410, 120] on img "Next" at bounding box center [410, 116] width 8 height 21
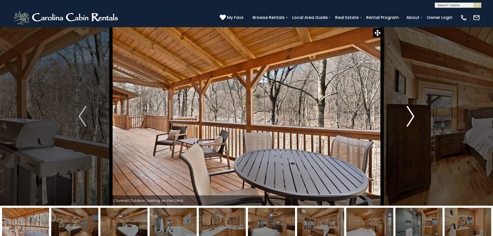
click at [410, 120] on img "Next" at bounding box center [410, 116] width 8 height 21
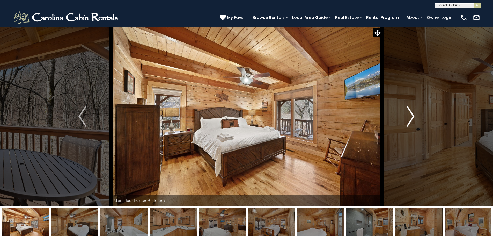
click at [410, 120] on img "Next" at bounding box center [410, 116] width 8 height 21
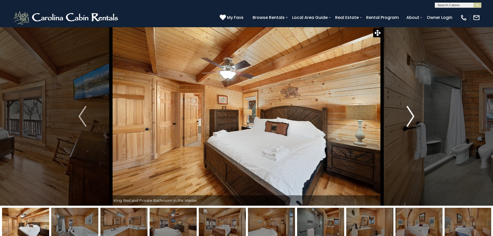
click at [410, 120] on img "Next" at bounding box center [410, 116] width 8 height 21
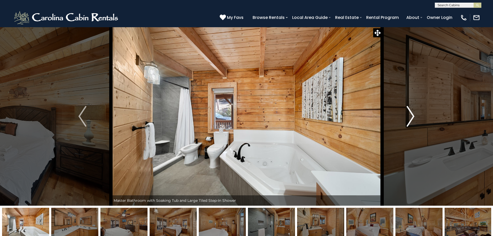
click at [410, 120] on img "Next" at bounding box center [410, 116] width 8 height 21
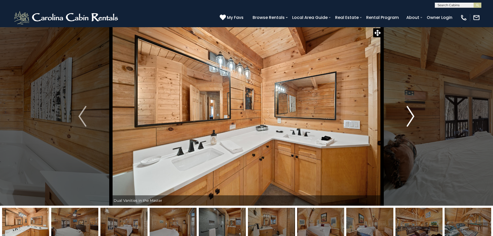
click at [410, 120] on img "Next" at bounding box center [410, 116] width 8 height 21
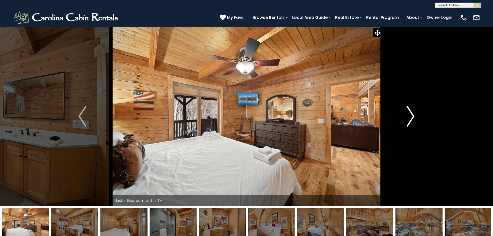
click at [410, 120] on img "Next" at bounding box center [410, 116] width 8 height 21
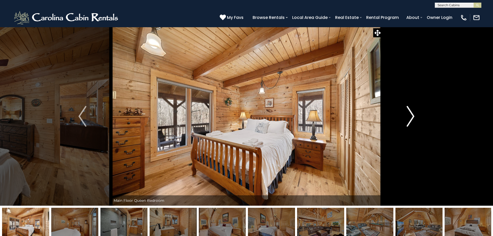
click at [410, 120] on img "Next" at bounding box center [410, 116] width 8 height 21
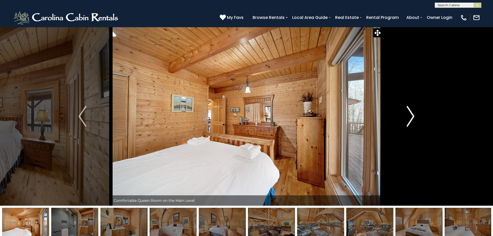
click at [410, 120] on img "Next" at bounding box center [410, 116] width 8 height 21
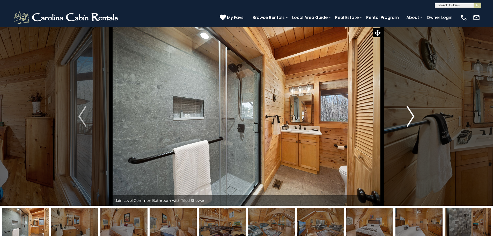
click at [412, 115] on img "Next" at bounding box center [410, 116] width 8 height 21
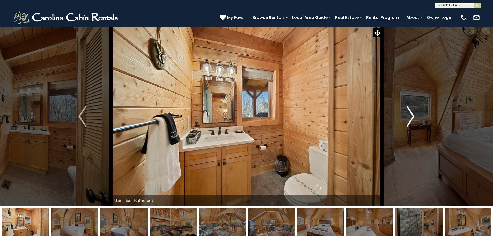
click at [412, 115] on img "Next" at bounding box center [410, 116] width 8 height 21
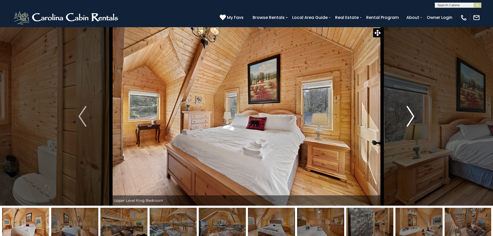
click at [412, 115] on img "Next" at bounding box center [410, 116] width 8 height 21
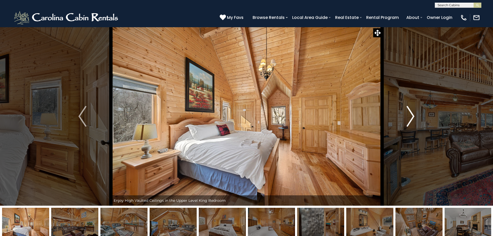
click at [412, 115] on img "Next" at bounding box center [410, 116] width 8 height 21
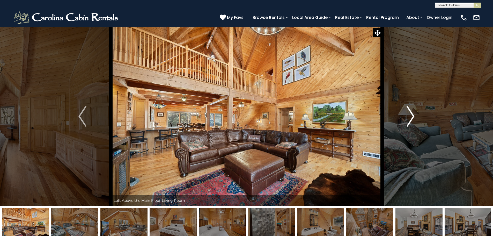
click at [412, 115] on img "Next" at bounding box center [410, 116] width 8 height 21
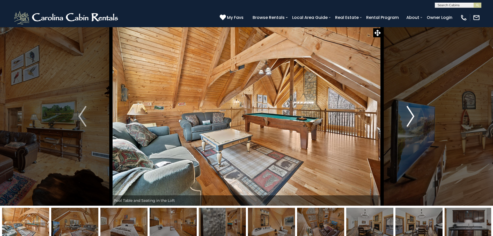
click at [412, 115] on img "Next" at bounding box center [410, 116] width 8 height 21
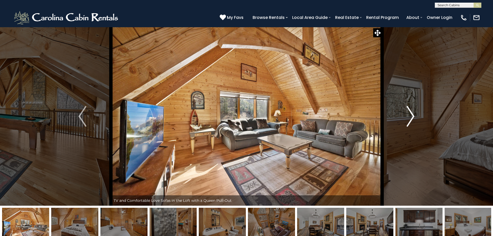
click at [412, 115] on img "Next" at bounding box center [410, 116] width 8 height 21
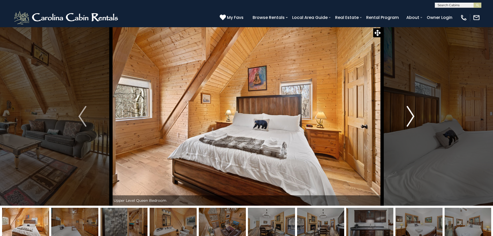
click at [412, 115] on img "Next" at bounding box center [410, 116] width 8 height 21
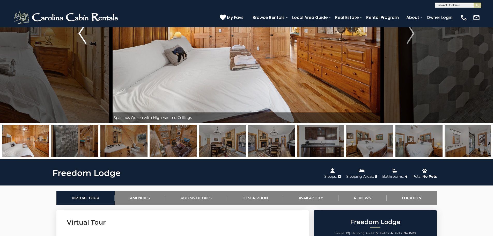
scroll to position [155, 0]
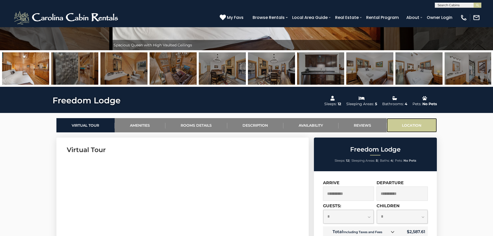
click at [411, 128] on link "Location" at bounding box center [411, 125] width 50 height 14
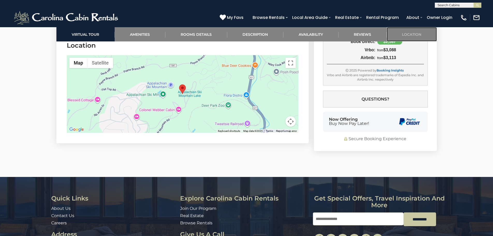
scroll to position [1281, 0]
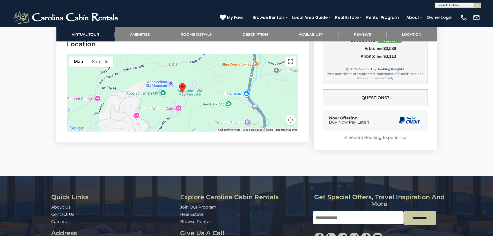
click at [288, 125] on button "Map camera controls" at bounding box center [290, 120] width 10 height 10
click at [278, 125] on button "Zoom out" at bounding box center [277, 120] width 10 height 10
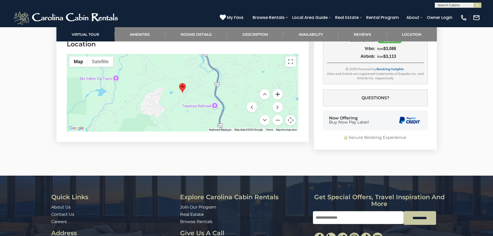
click at [278, 99] on button "Zoom in" at bounding box center [277, 94] width 10 height 10
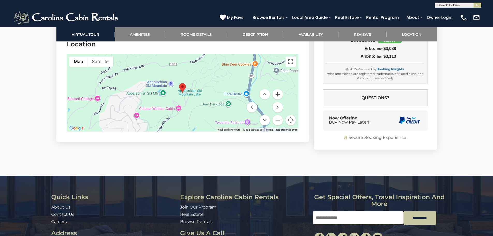
click at [278, 99] on button "Zoom in" at bounding box center [277, 94] width 10 height 10
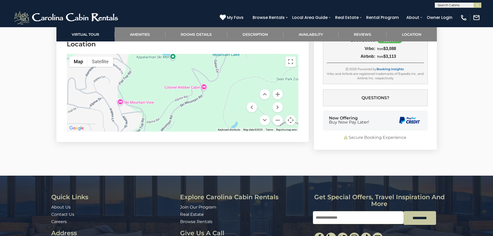
drag, startPoint x: 190, startPoint y: 112, endPoint x: 223, endPoint y: 67, distance: 55.2
click at [223, 67] on div at bounding box center [183, 93] width 232 height 78
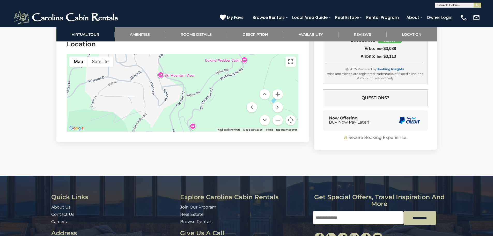
drag, startPoint x: 204, startPoint y: 110, endPoint x: 239, endPoint y: 90, distance: 40.7
click at [239, 90] on div at bounding box center [183, 93] width 232 height 78
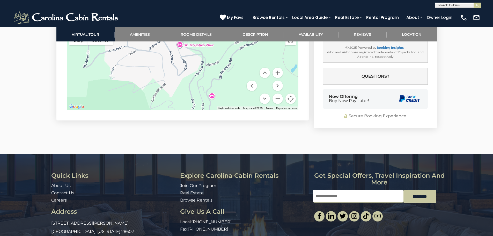
scroll to position [1233, 0]
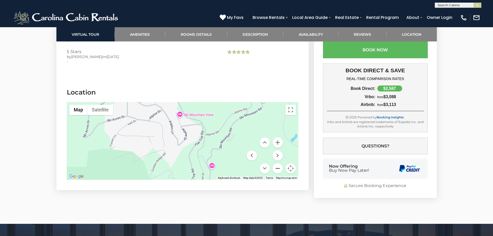
click at [276, 172] on button "Zoom out" at bounding box center [277, 168] width 10 height 10
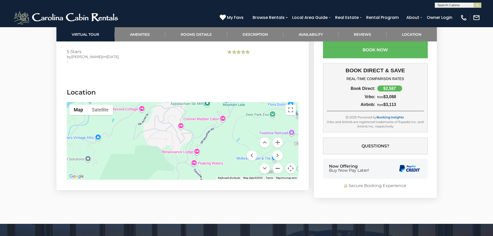
click at [276, 173] on button "Zoom out" at bounding box center [277, 168] width 10 height 10
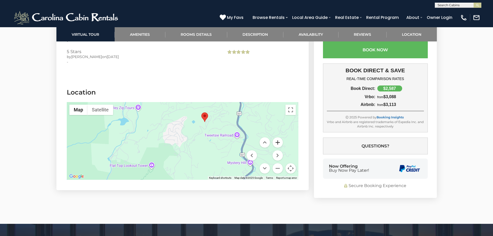
click at [280, 147] on button "Zoom in" at bounding box center [277, 142] width 10 height 10
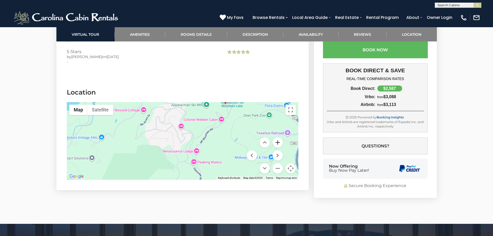
click at [281, 147] on button "Zoom in" at bounding box center [277, 142] width 10 height 10
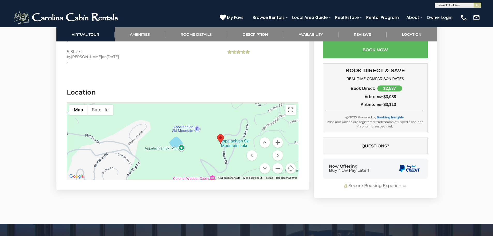
drag, startPoint x: 250, startPoint y: 144, endPoint x: 214, endPoint y: 197, distance: 64.3
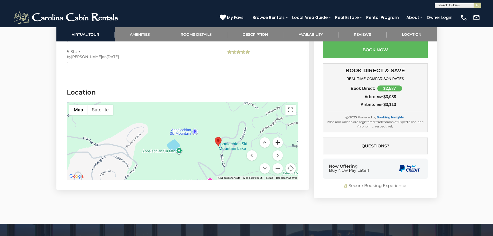
click at [279, 147] on button "Zoom in" at bounding box center [277, 142] width 10 height 10
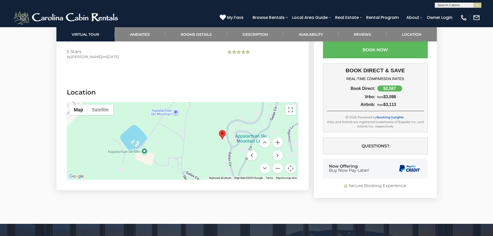
drag, startPoint x: 241, startPoint y: 143, endPoint x: 197, endPoint y: 124, distance: 47.9
click at [197, 124] on div at bounding box center [183, 141] width 232 height 78
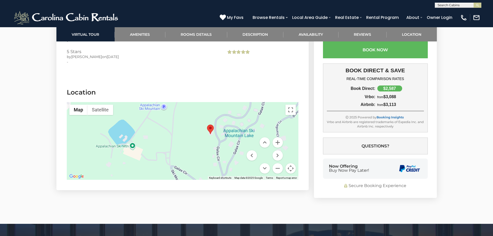
click at [207, 124] on area "Freedom Lodge" at bounding box center [207, 124] width 0 height 0
click at [211, 134] on img "Freedom Lodge" at bounding box center [210, 129] width 7 height 10
click at [278, 147] on button "Zoom in" at bounding box center [277, 142] width 10 height 10
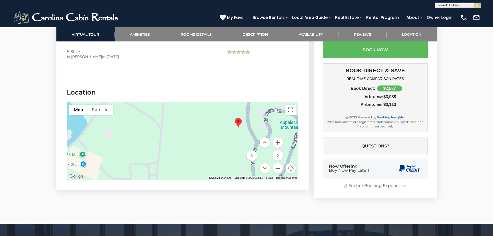
click at [242, 133] on div at bounding box center [183, 141] width 232 height 78
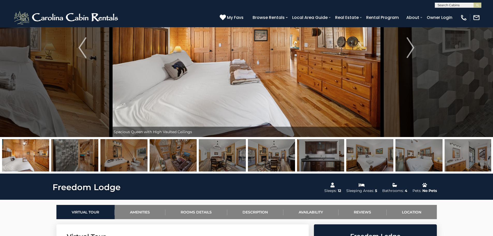
scroll to position [0, 0]
